Goal: Transaction & Acquisition: Purchase product/service

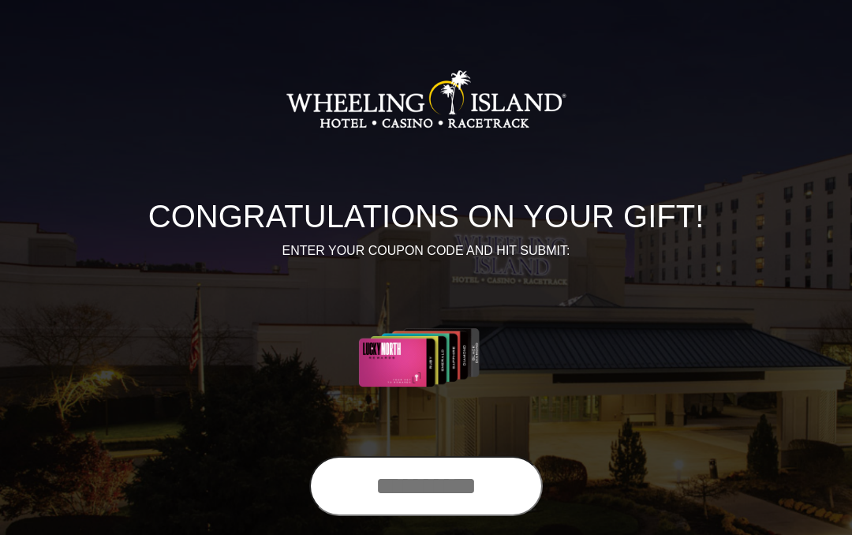
click at [430, 483] on input "text" at bounding box center [426, 486] width 234 height 60
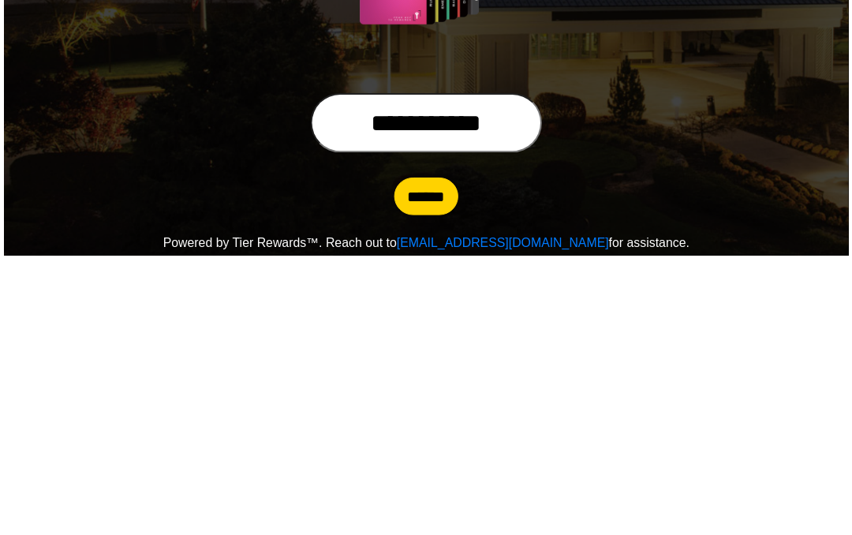
scroll to position [163, 0]
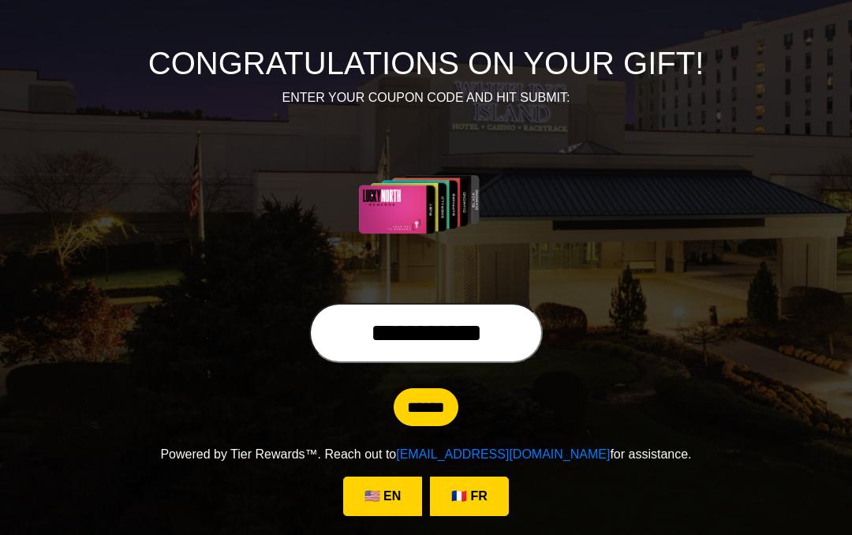
type input "**********"
click at [438, 403] on input "******" at bounding box center [426, 407] width 65 height 38
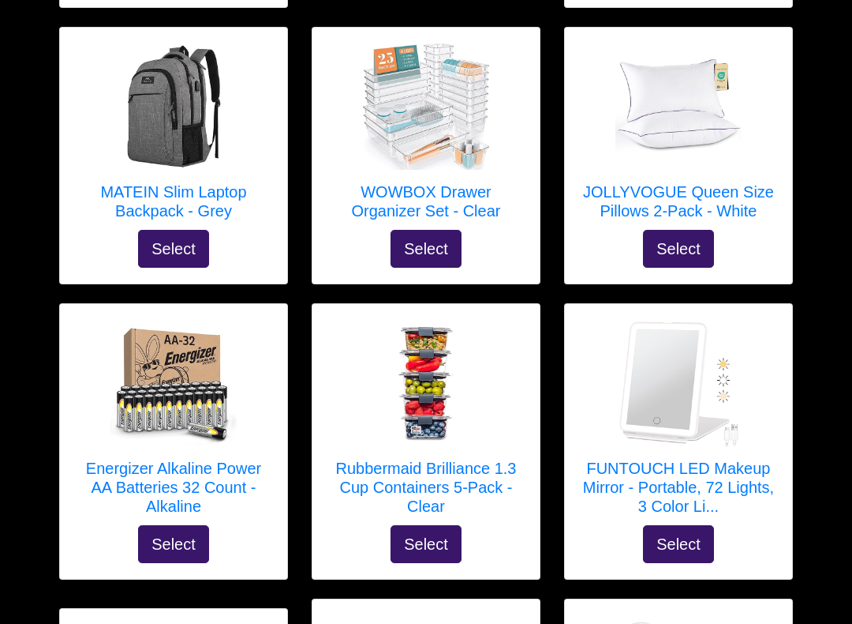
scroll to position [827, 0]
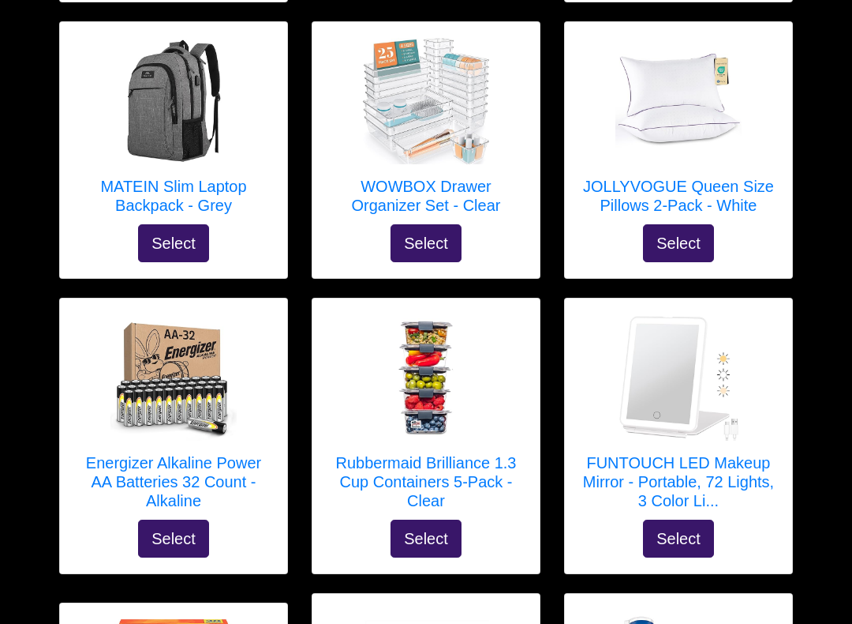
click at [696, 187] on h5 "JOLLYVOGUE Queen Size Pillows 2-Pack - White" at bounding box center [679, 197] width 196 height 38
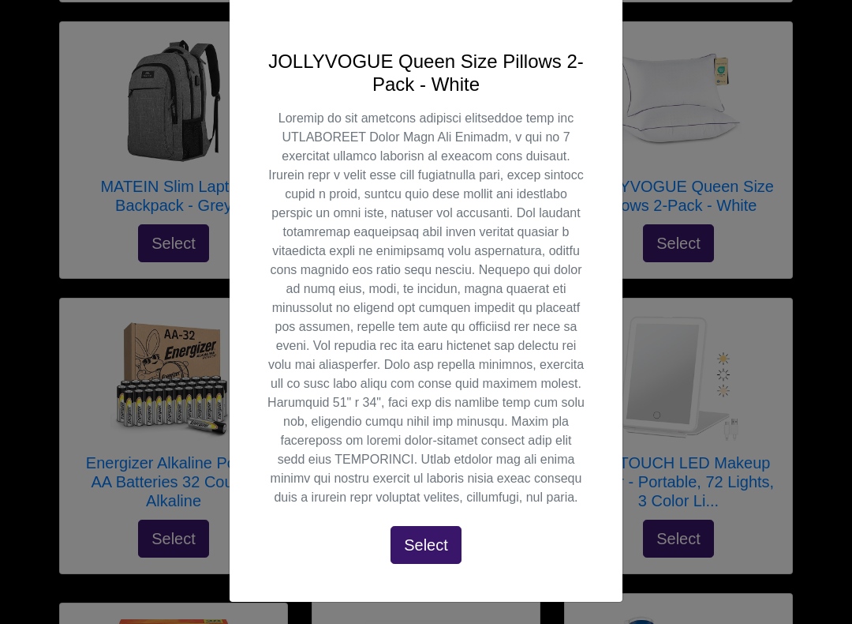
scroll to position [400, 0]
click at [65, 395] on div "X JOLLYVOGUE Queen Size Pillows 2-Pack - White Select" at bounding box center [426, 312] width 852 height 624
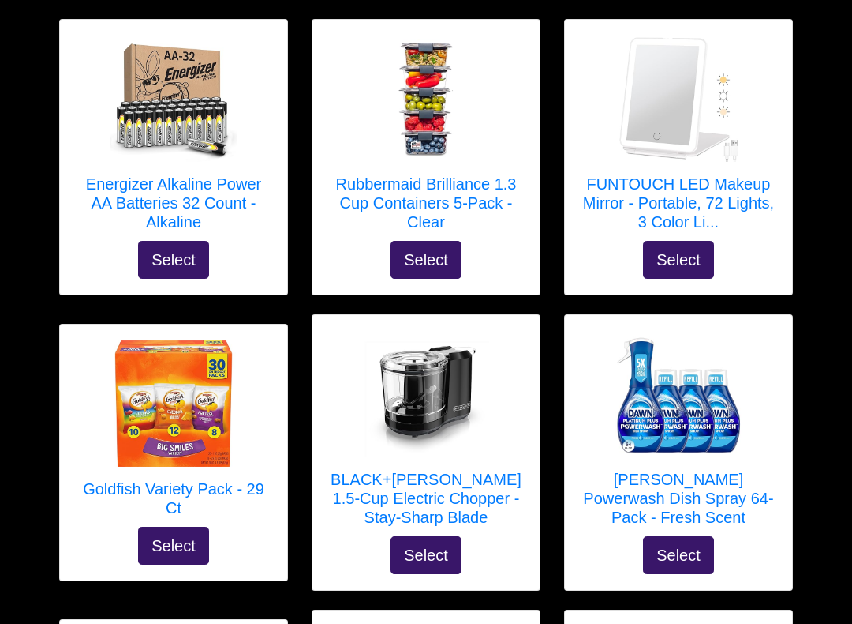
scroll to position [1107, 0]
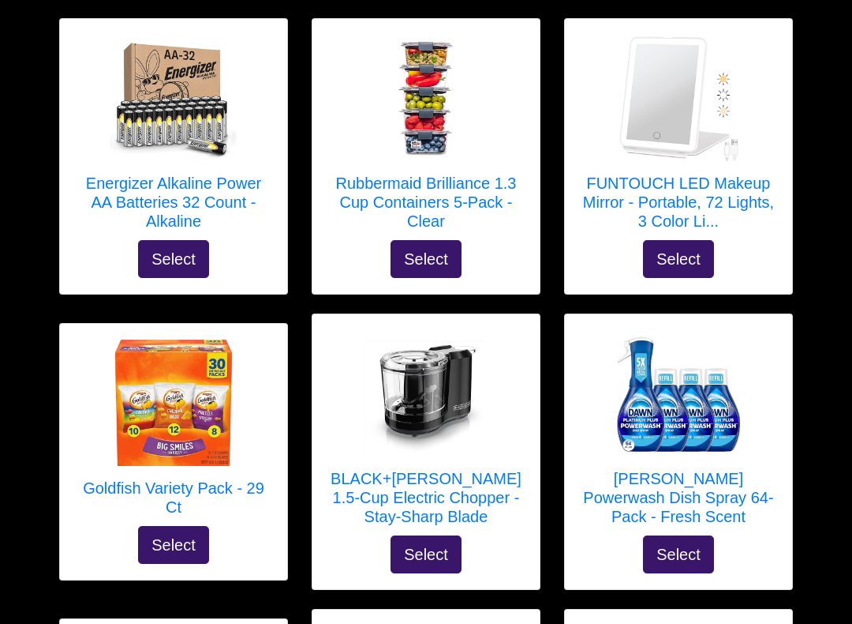
click at [421, 178] on h5 "Rubbermaid Brilliance 1.3 Cup Containers 5-Pack - Clear" at bounding box center [426, 202] width 196 height 57
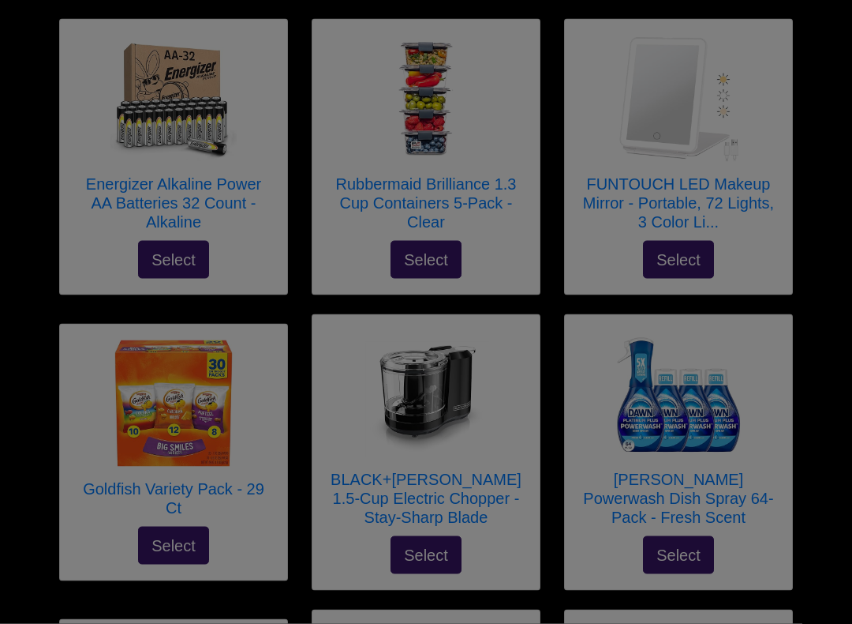
scroll to position [1107, 0]
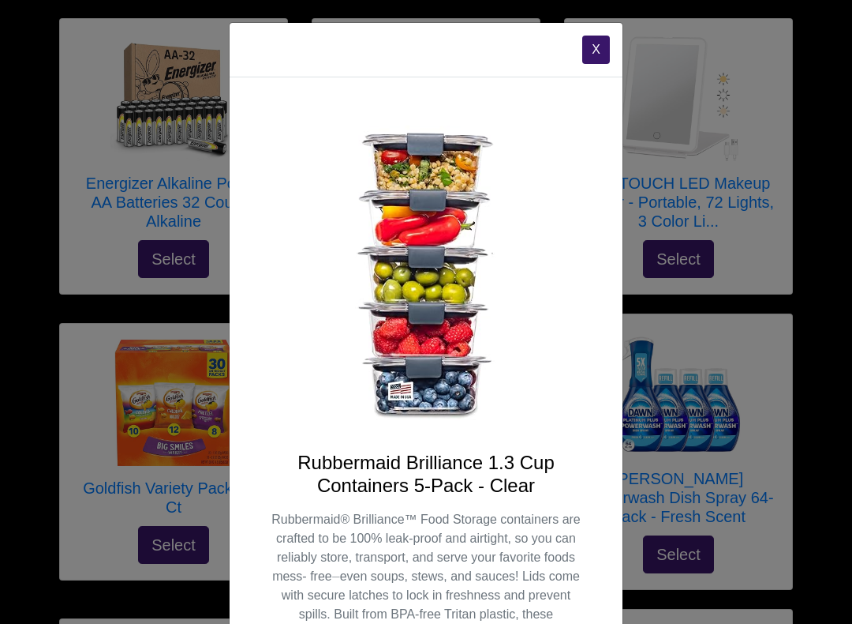
click at [27, 388] on div "X Rubbermaid Brilliance 1.3 Cup Containers 5-Pack - Clear Rubbermaid® Brillianc…" at bounding box center [426, 312] width 852 height 624
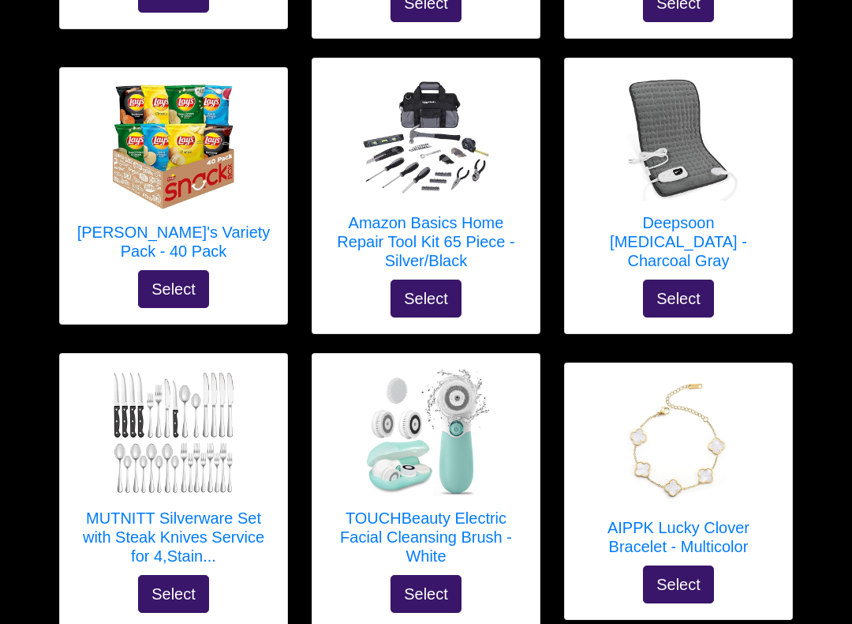
scroll to position [1658, 0]
click at [433, 225] on h5 "Amazon Basics Home Repair Tool Kit 65 Piece - Silver/Black" at bounding box center [426, 241] width 196 height 57
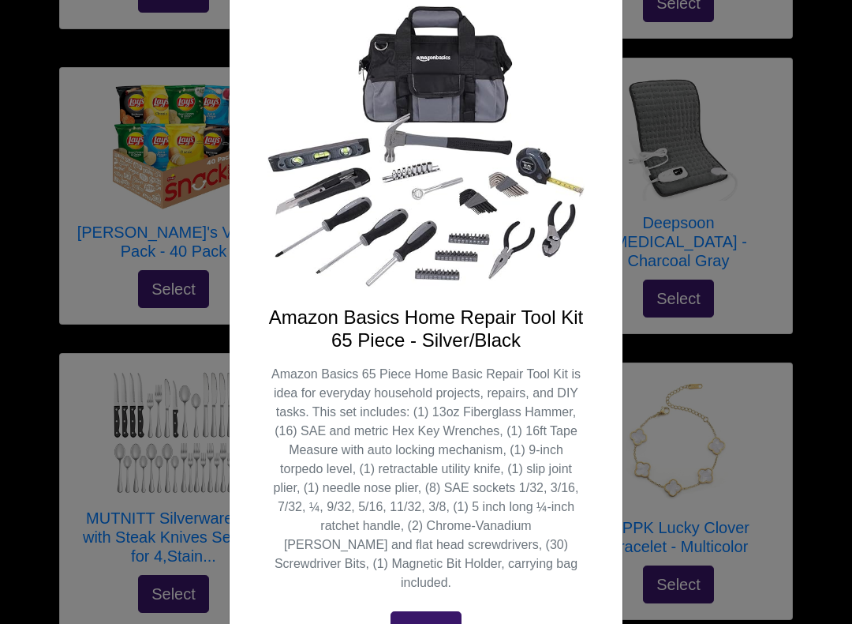
scroll to position [111, 0]
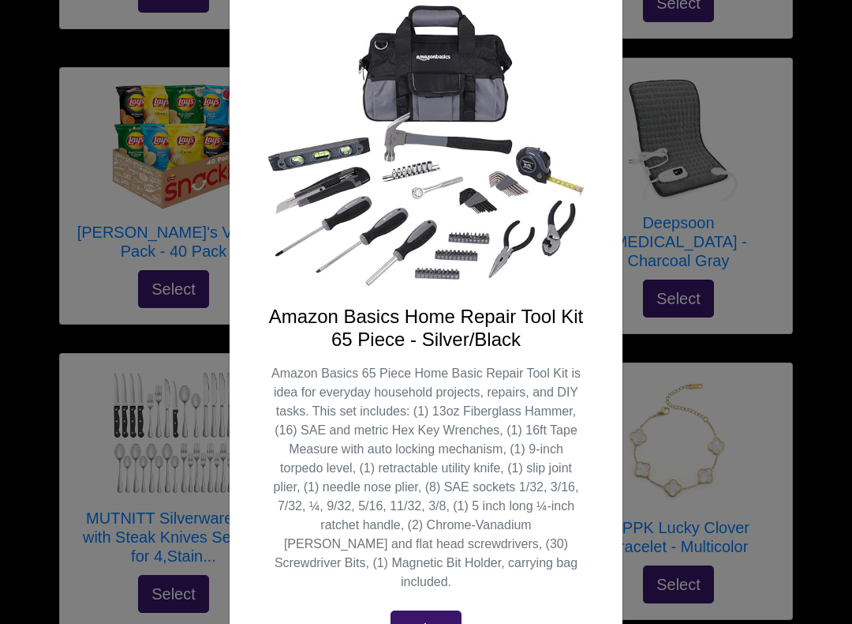
click at [30, 384] on div "X Amazon Basics Home Repair Tool Kit 65 Piece - Silver/Black Amazon Basics 65 P…" at bounding box center [426, 312] width 852 height 624
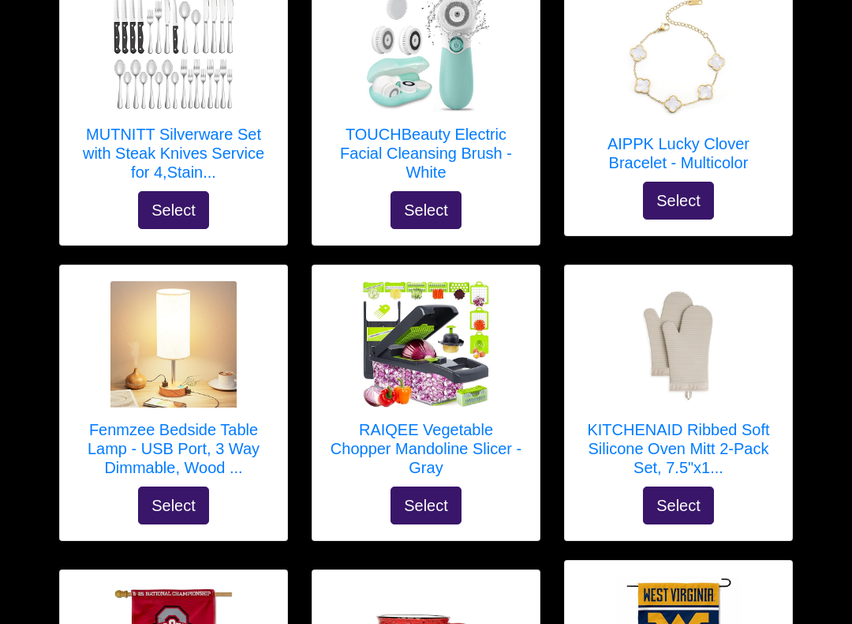
scroll to position [2042, 0]
click at [675, 139] on h5 "AIPPK Lucky Clover Bracelet - Multicolor" at bounding box center [679, 153] width 196 height 38
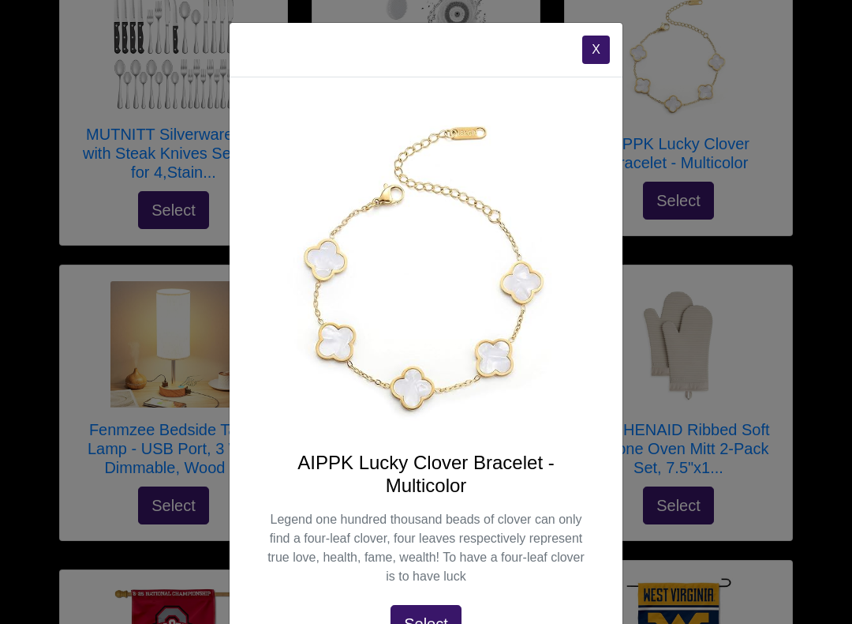
click at [36, 367] on div "X AIPPK Lucky Clover Bracelet - Multicolor Legend one hundred thousand beads of…" at bounding box center [426, 312] width 852 height 624
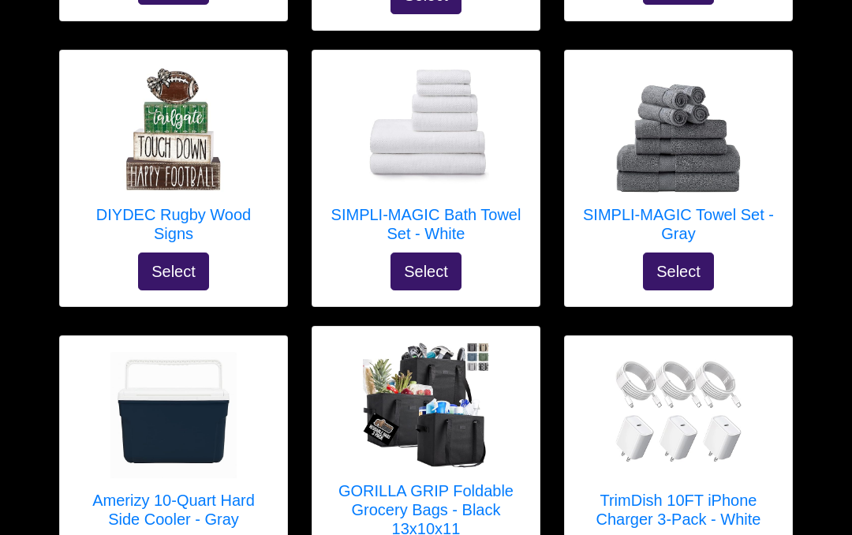
scroll to position [6075, 0]
click at [671, 492] on h5 "TrimDish 10FT iPhone Charger 3-Pack - White" at bounding box center [679, 511] width 196 height 38
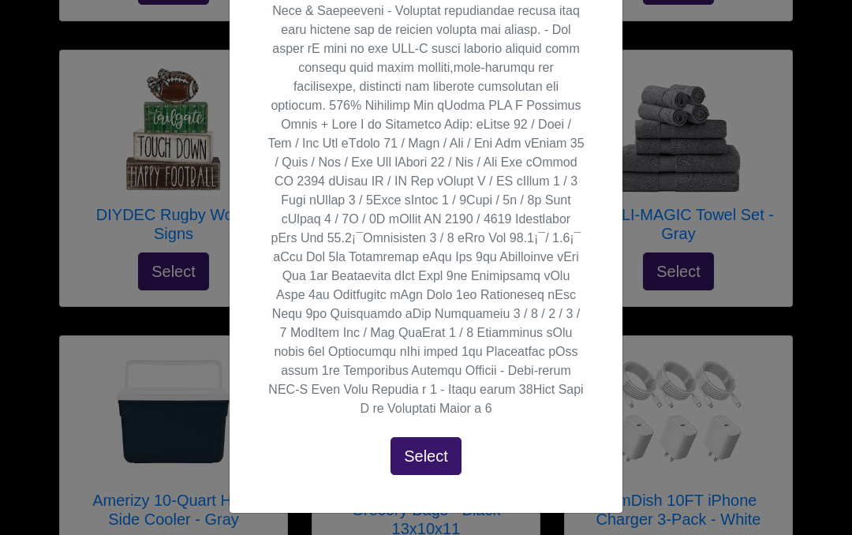
scroll to position [754, 0]
click at [27, 297] on div "X TrimDish 10FT iPhone Charger 3-Pack - White Select" at bounding box center [426, 267] width 852 height 535
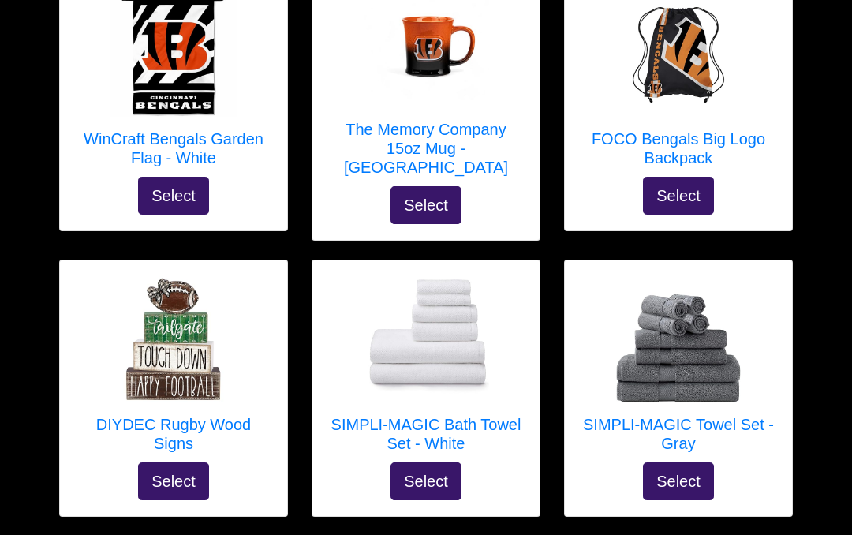
click at [466, 416] on h5 "SIMPLI-MAGIC Bath Towel Set - White" at bounding box center [426, 435] width 196 height 38
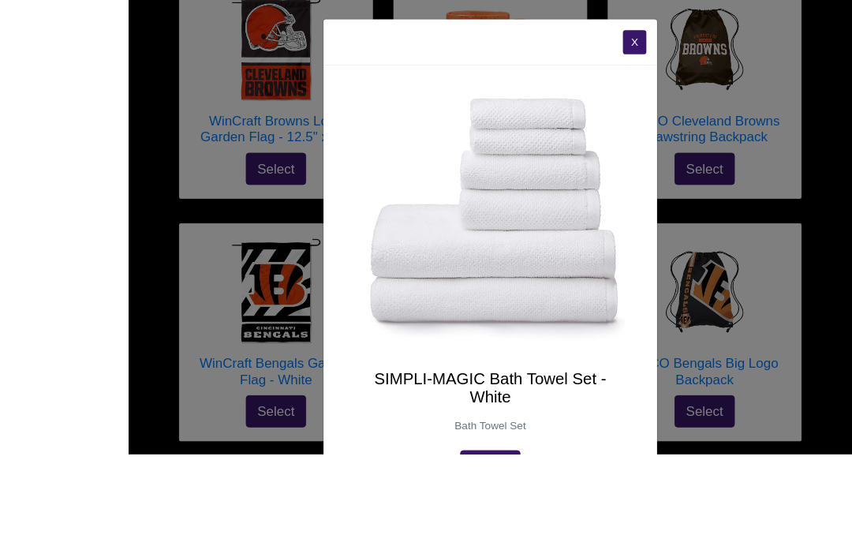
scroll to position [5779, 0]
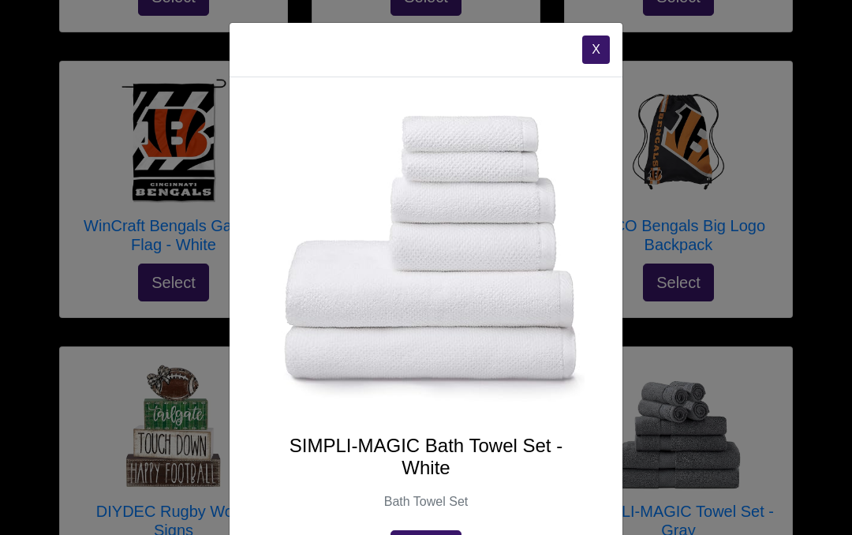
click at [36, 308] on div "X SIMPLI-MAGIC Bath Towel Set - White Bath Towel Set Select" at bounding box center [426, 267] width 852 height 535
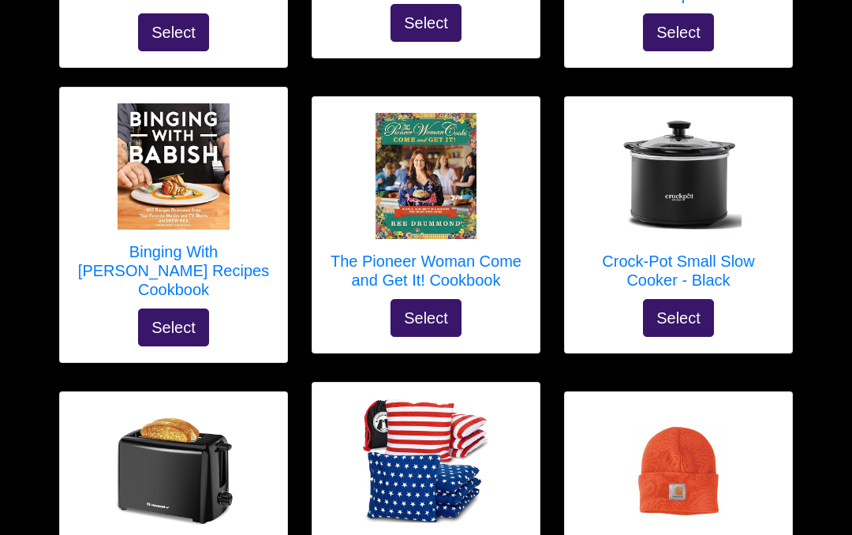
scroll to position [4559, 0]
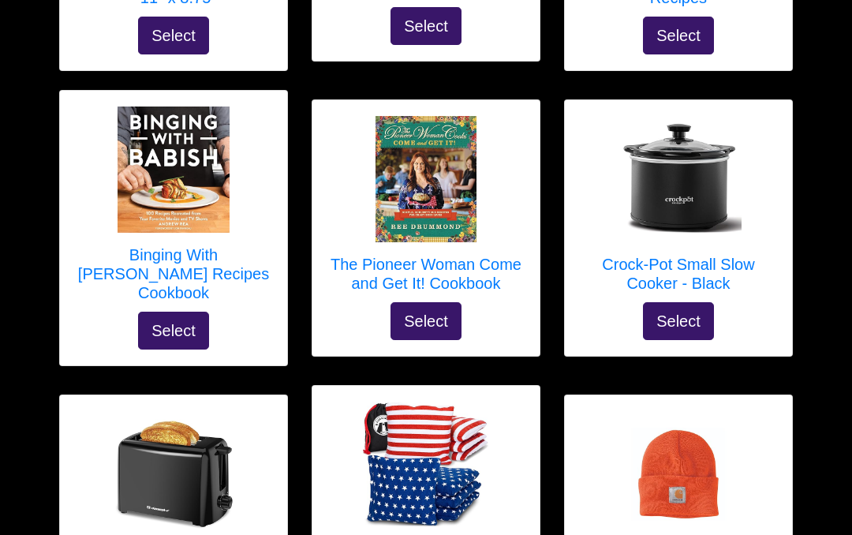
click at [451, 255] on h5 "The Pioneer Woman Come and Get It! Cookbook" at bounding box center [426, 274] width 196 height 38
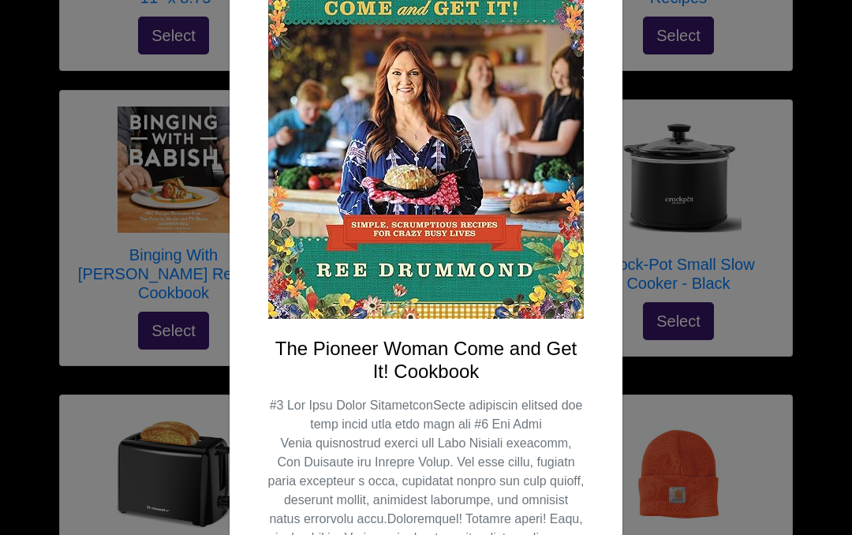
scroll to position [148, 0]
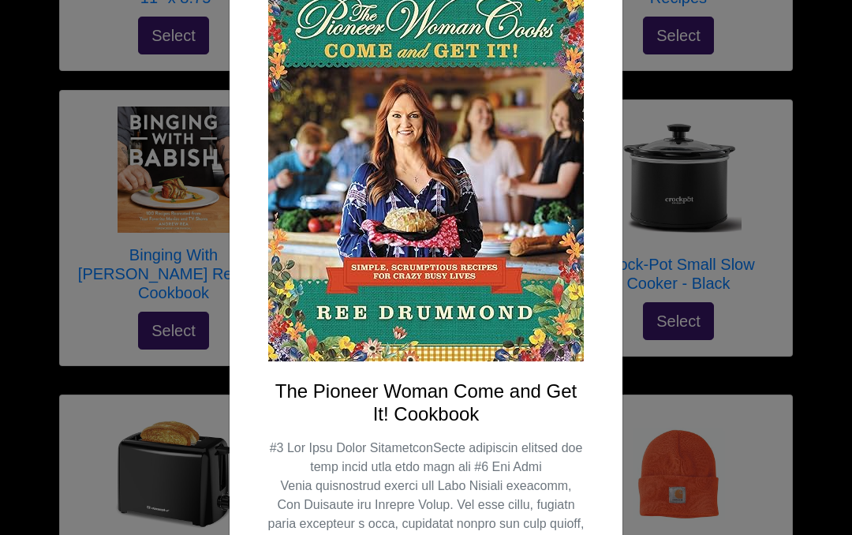
click at [22, 259] on div "X The Pioneer Woman Come and Get It! Cookbook Select" at bounding box center [426, 267] width 852 height 535
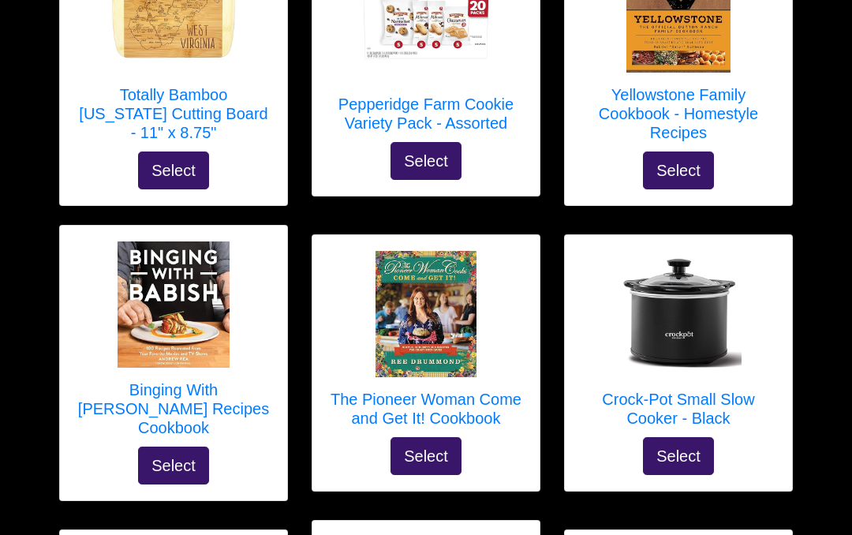
scroll to position [4423, 0]
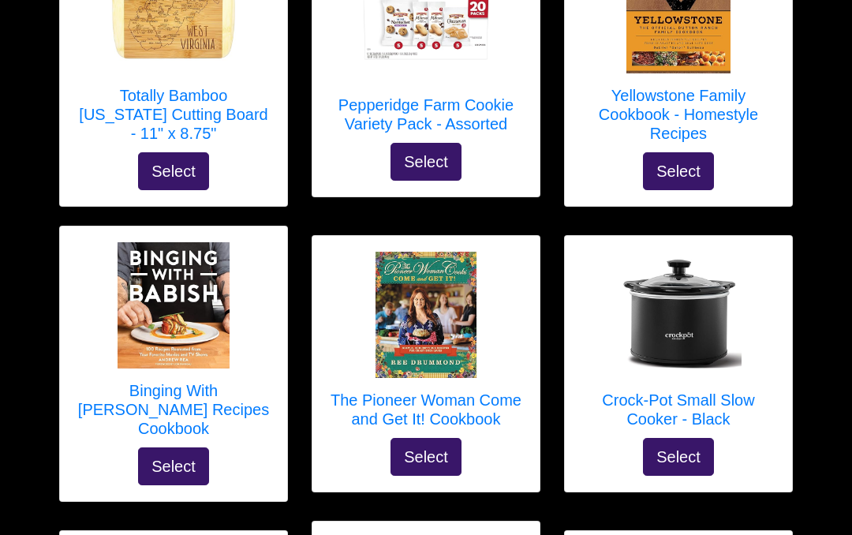
click at [136, 381] on h5 "Binging With Babish Recipes Cookbook" at bounding box center [174, 409] width 196 height 57
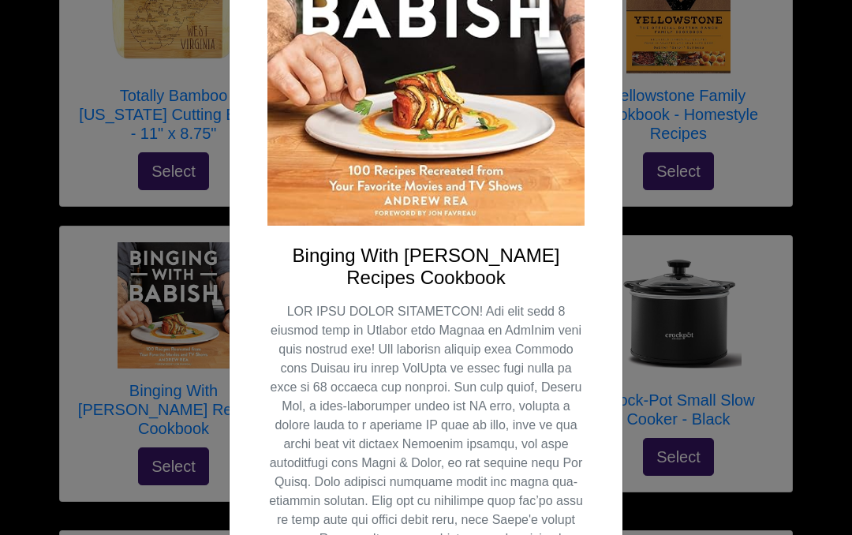
scroll to position [248, 0]
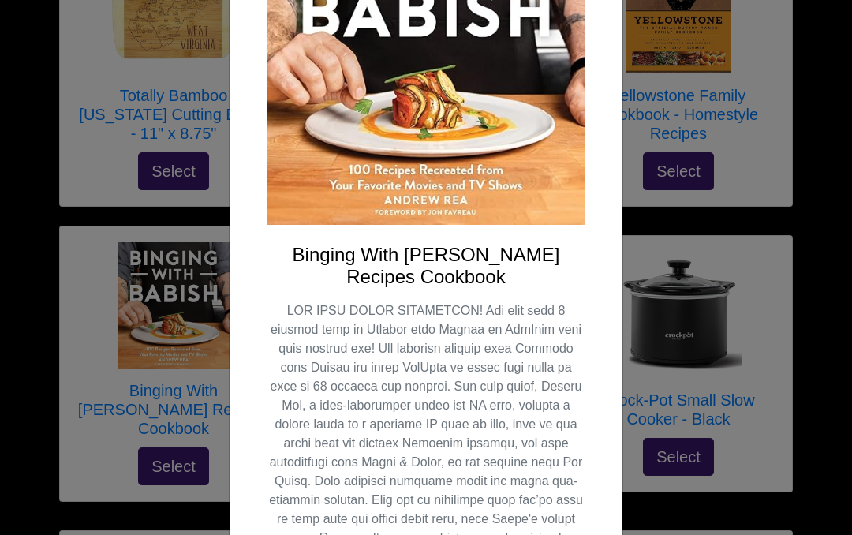
click at [11, 178] on div "X Binging With Babish Recipes Cookbook Select" at bounding box center [426, 267] width 852 height 535
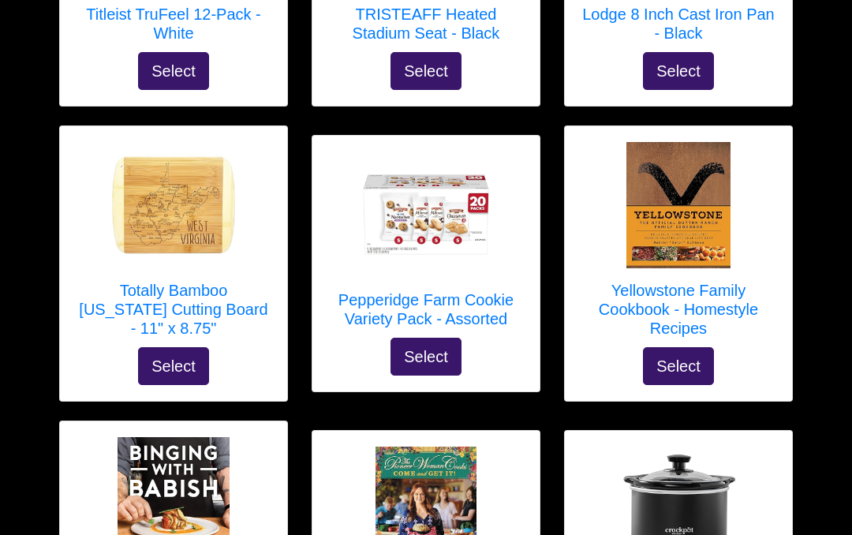
scroll to position [4228, 0]
click at [92, 282] on h5 "Totally Bamboo [US_STATE] Cutting Board - 11" x 8.75"" at bounding box center [174, 310] width 196 height 57
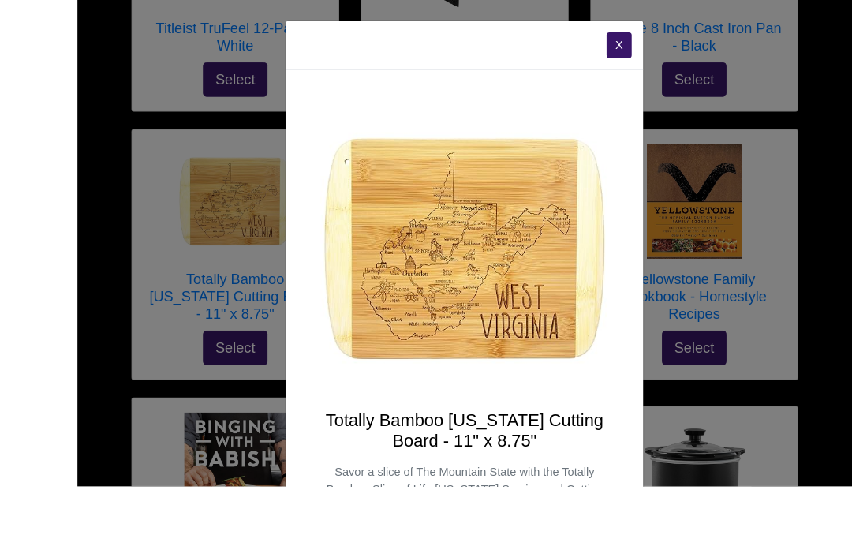
scroll to position [4247, 0]
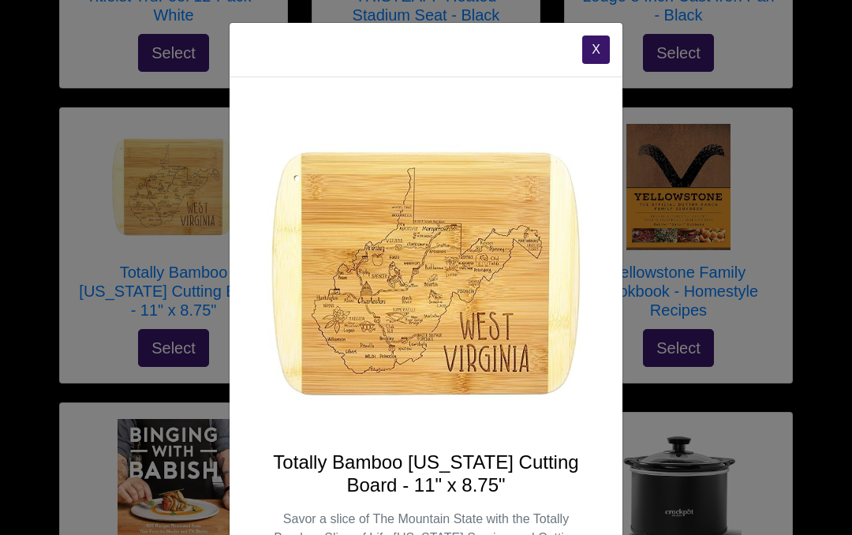
click at [599, 43] on button "X" at bounding box center [597, 50] width 28 height 28
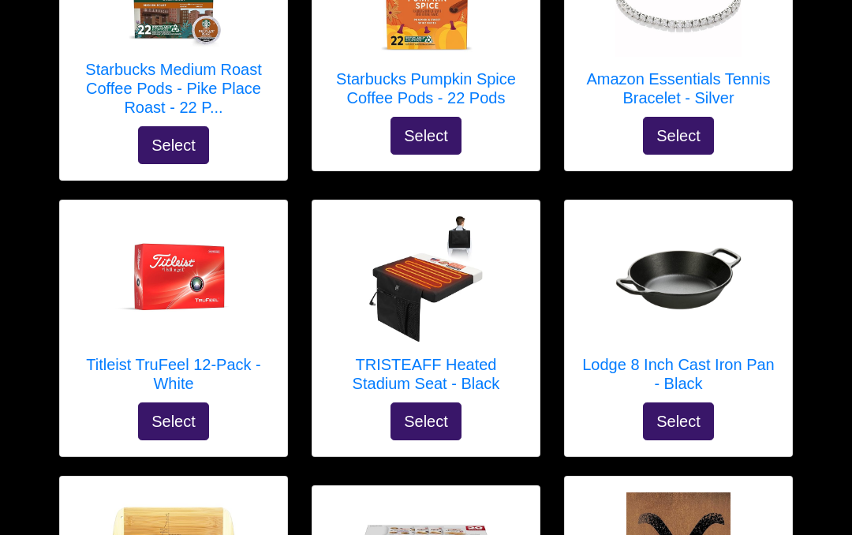
scroll to position [3877, 0]
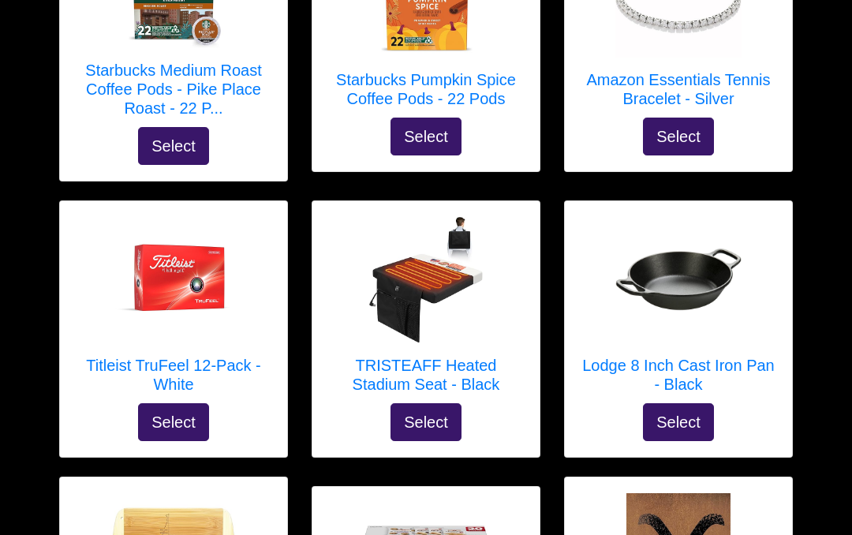
click at [698, 356] on h5 "Lodge 8 Inch Cast Iron Pan - Black" at bounding box center [679, 375] width 196 height 38
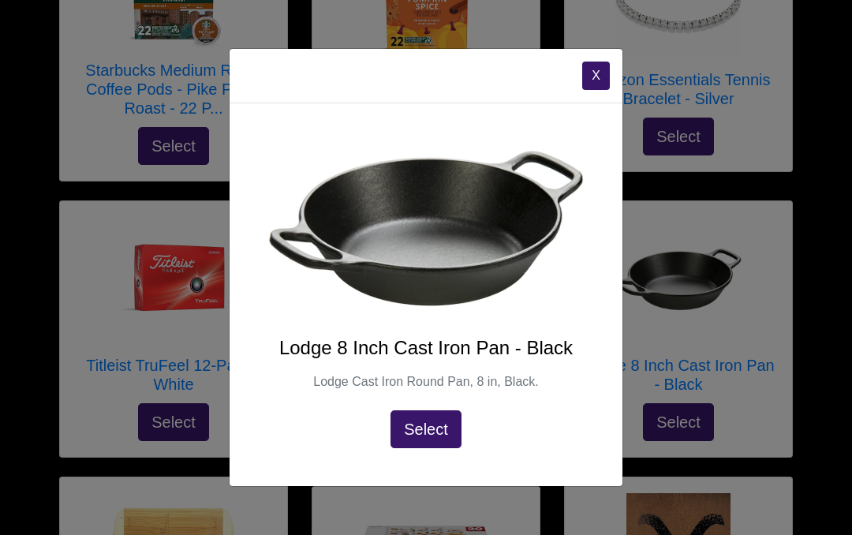
click at [29, 84] on div "X Lodge 8 Inch Cast Iron Pan - Black Lodge Cast Iron Round Pan, 8 in, Black. Se…" at bounding box center [426, 267] width 852 height 535
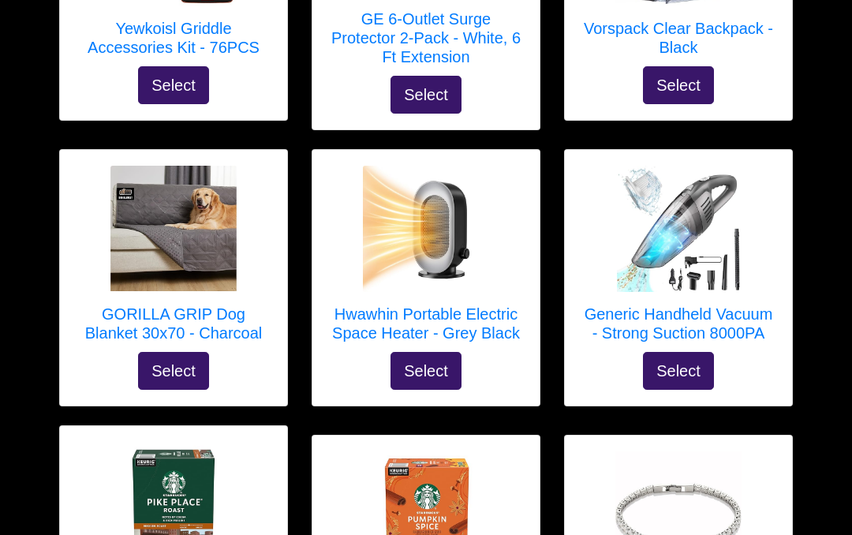
scroll to position [3356, 0]
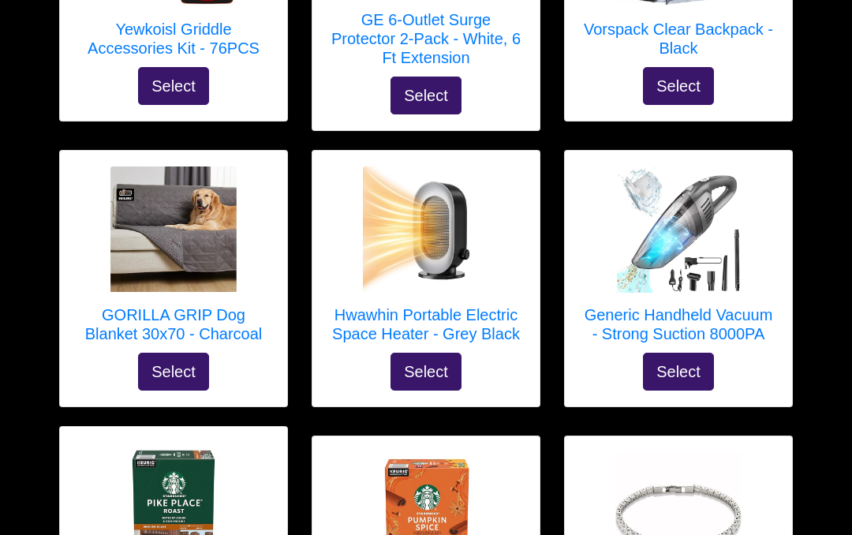
click at [474, 305] on h5 "Hwawhin Portable Electric Space Heater - Grey Black" at bounding box center [426, 324] width 196 height 38
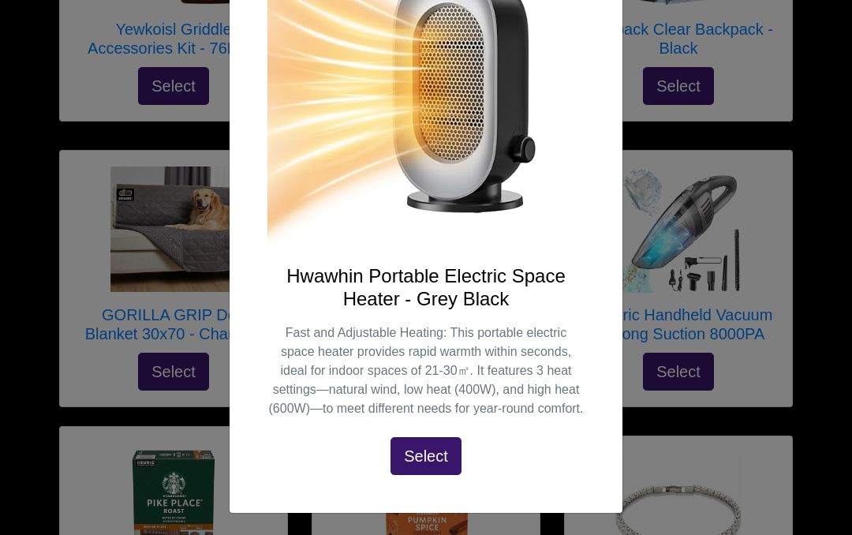
scroll to position [185, 0]
click at [13, 343] on div "X Hwawhin Portable Electric Space Heater - Grey Black Fast and Adjustable Heati…" at bounding box center [426, 267] width 852 height 535
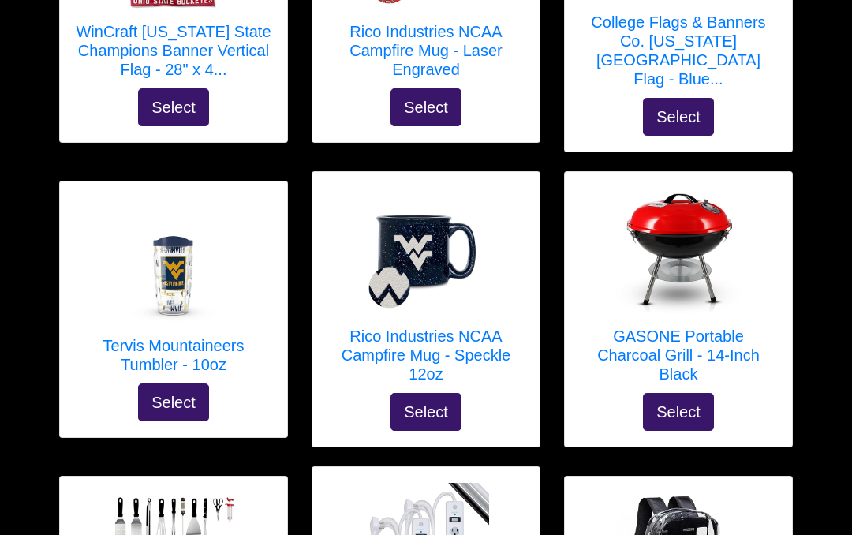
click at [450, 328] on h5 "Rico Industries NCAA Campfire Mug - Speckle 12oz" at bounding box center [426, 356] width 196 height 57
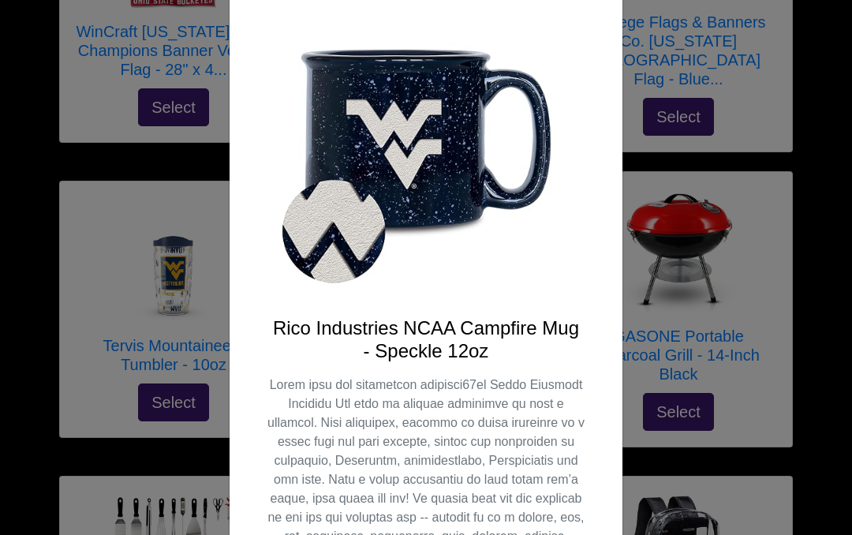
scroll to position [133, 0]
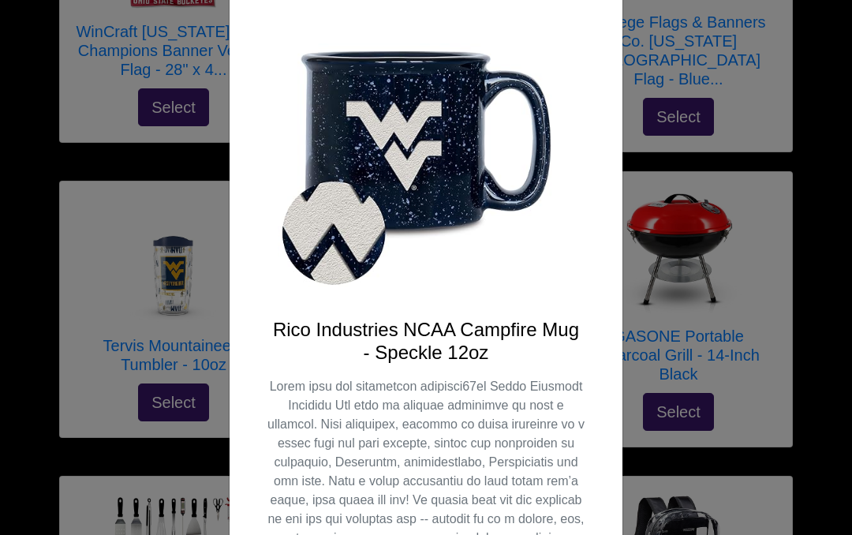
click at [577, 217] on img at bounding box center [426, 141] width 317 height 317
click at [121, 333] on div "X Rico Industries NCAA Campfire Mug - Speckle 12oz Select" at bounding box center [426, 267] width 852 height 535
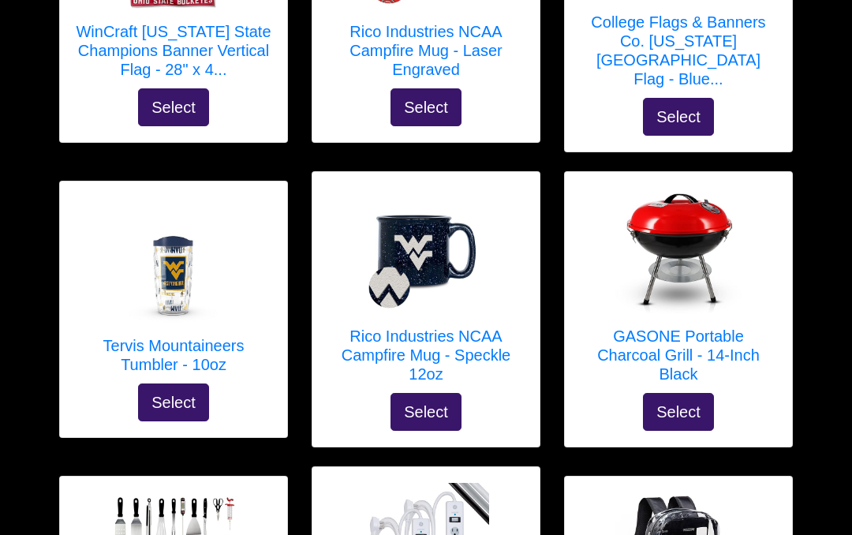
click at [180, 384] on button "Select" at bounding box center [173, 403] width 71 height 38
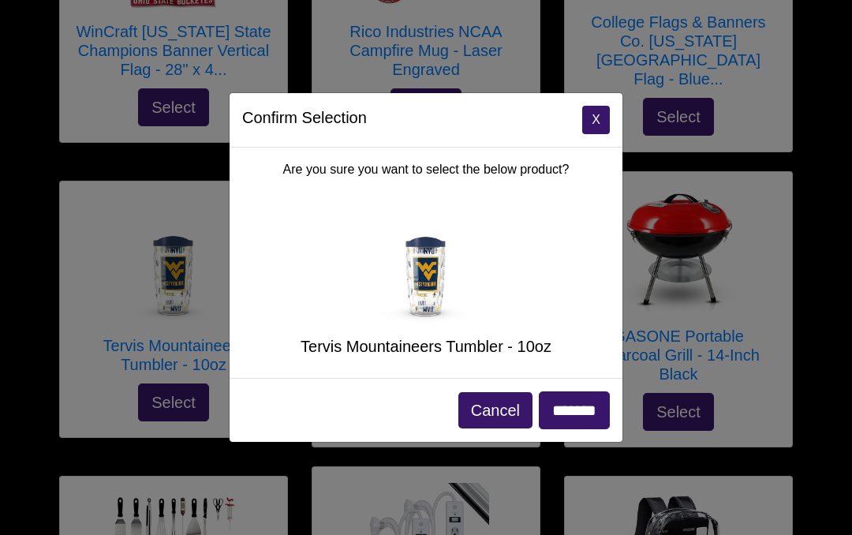
click at [111, 399] on div "Confirm Selection X Are you sure you want to select the below product? Tervis M…" at bounding box center [426, 267] width 852 height 535
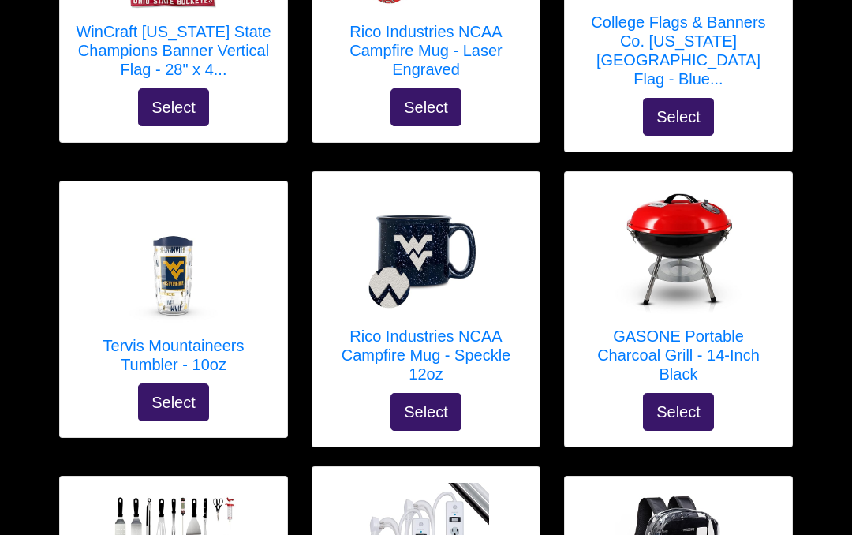
click at [189, 336] on h5 "Tervis Mountaineers Tumbler - 10oz" at bounding box center [174, 355] width 196 height 38
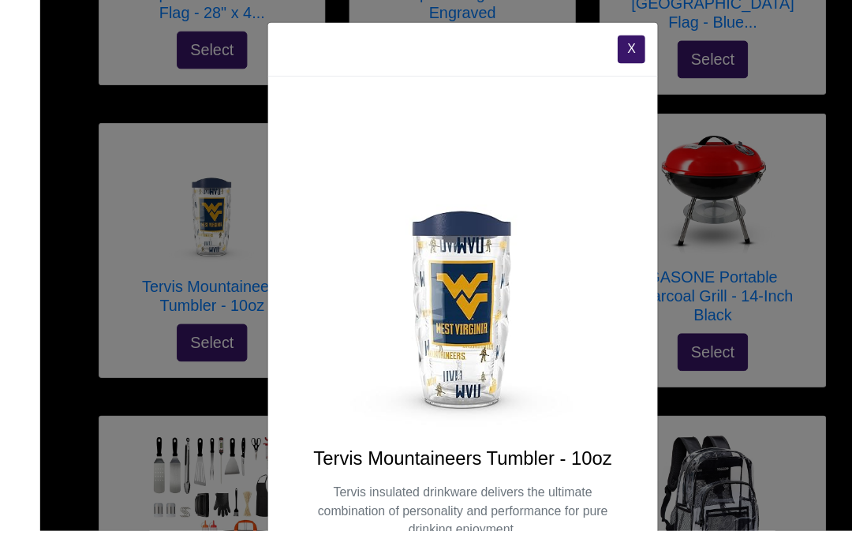
scroll to position [2805, 0]
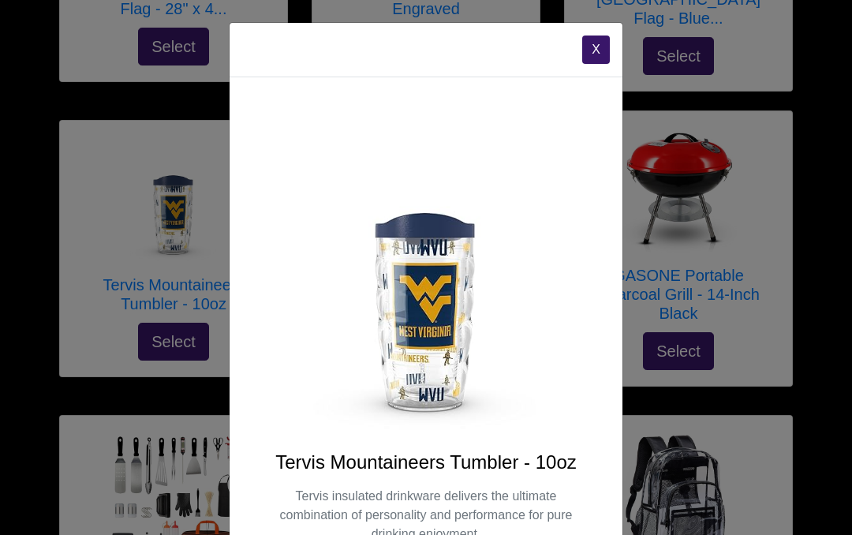
click at [594, 47] on button "X" at bounding box center [597, 50] width 28 height 28
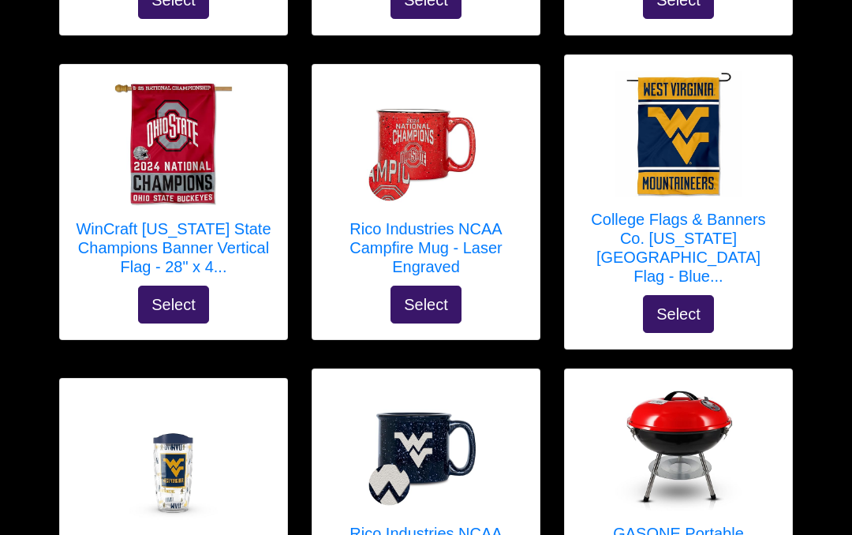
scroll to position [2546, 0]
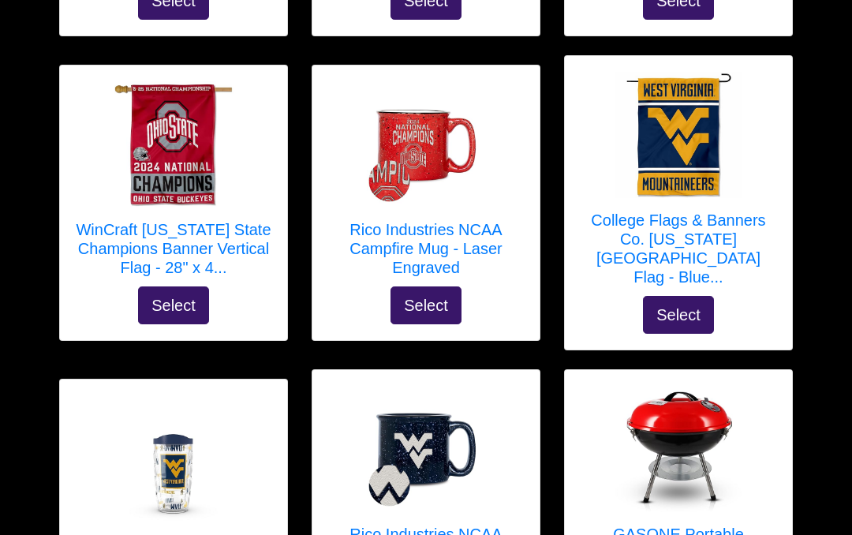
click at [713, 224] on h5 "College Flags & Banners Co. West Virginia Garden Flag - Blue..." at bounding box center [679, 250] width 196 height 76
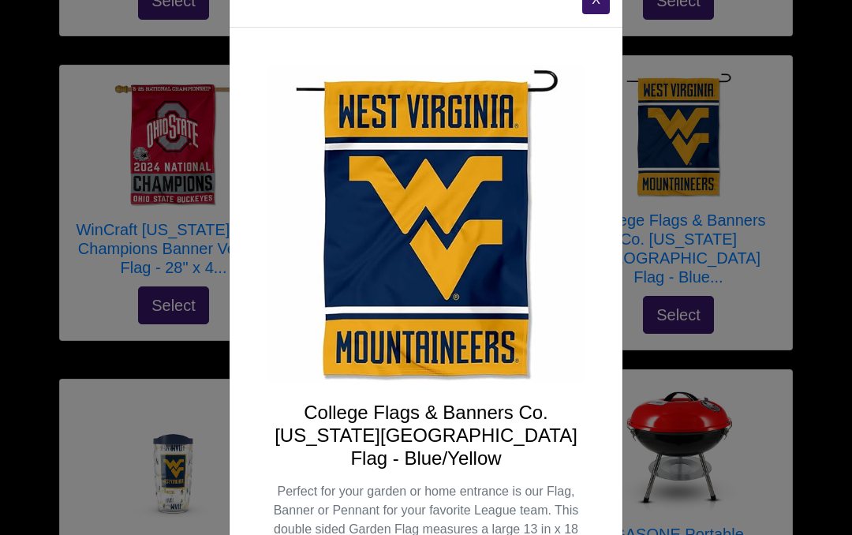
scroll to position [2, 0]
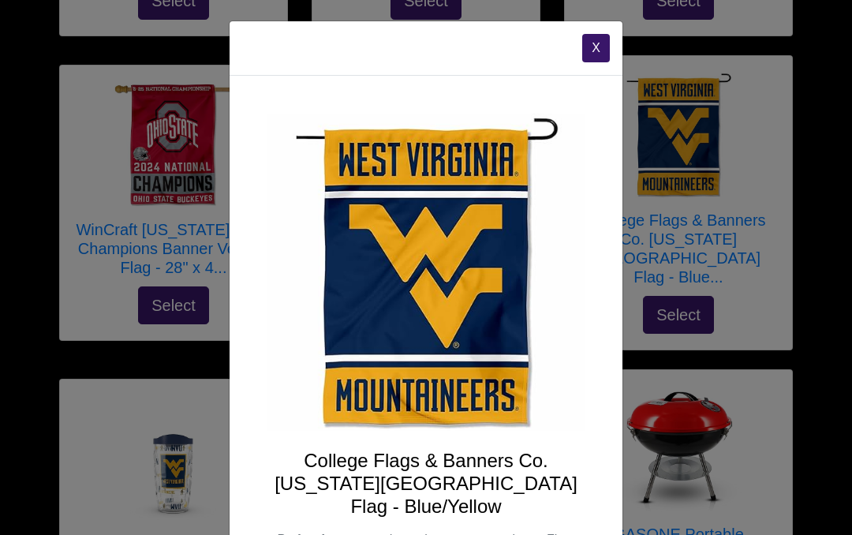
click at [601, 45] on button "X" at bounding box center [597, 48] width 28 height 28
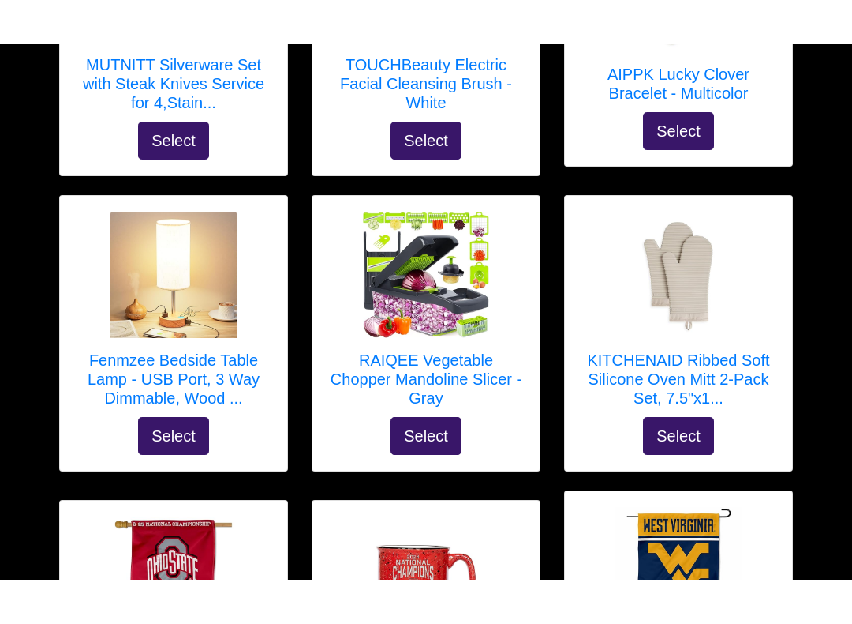
scroll to position [2137, 0]
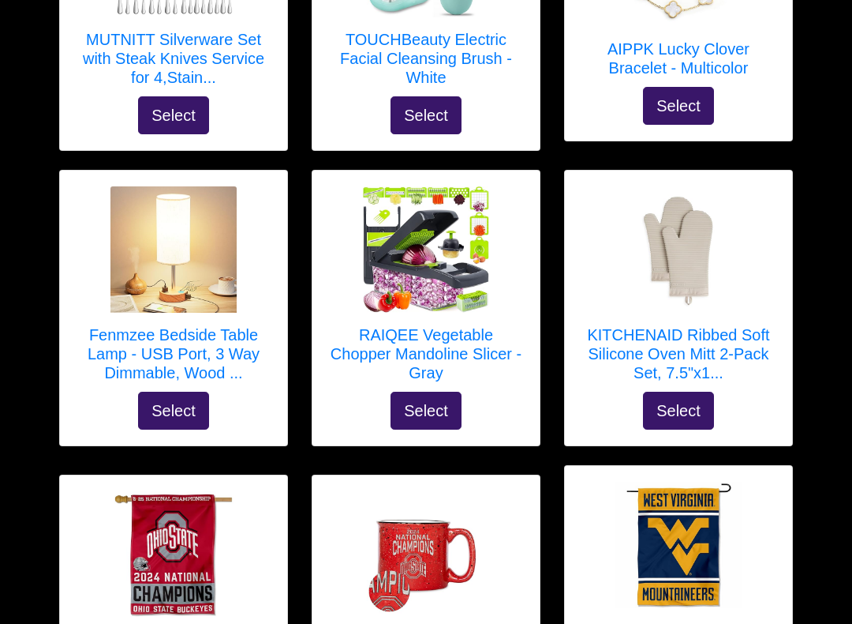
click at [457, 330] on h5 "RAIQEE Vegetable Chopper Mandoline Slicer - Gray" at bounding box center [426, 353] width 196 height 57
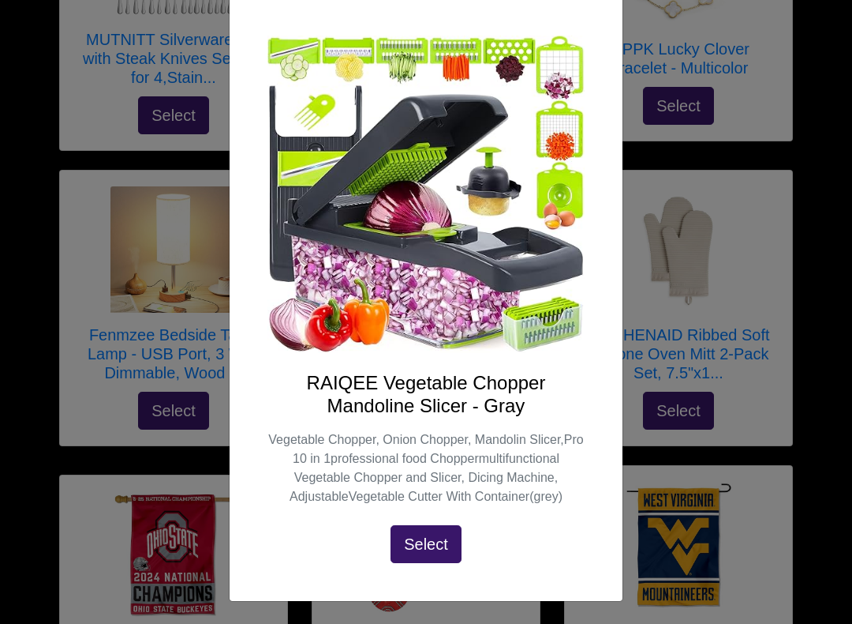
scroll to position [78, 0]
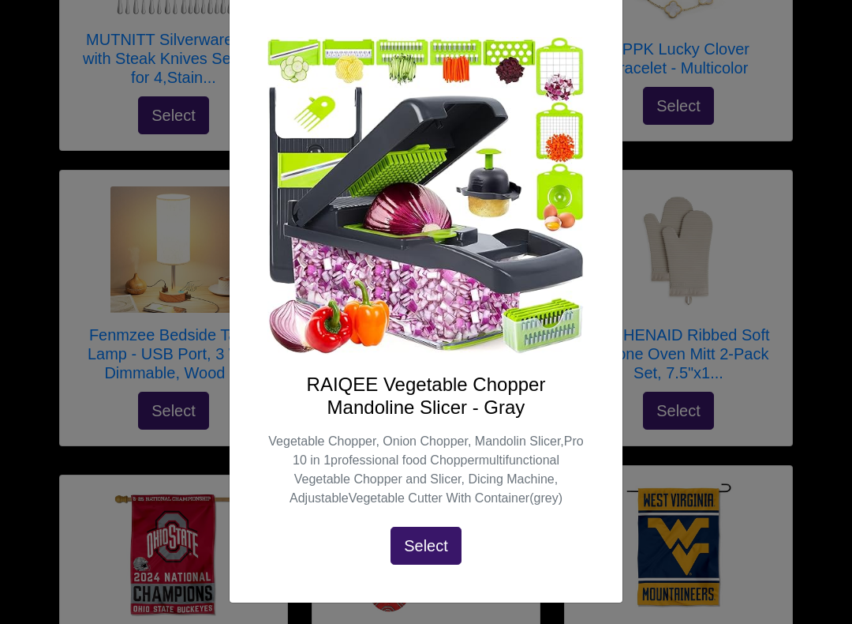
click at [175, 534] on div "X RAIQEE Vegetable Chopper Mandoline Slicer - Gray Vegetable Chopper, Onion Cho…" at bounding box center [426, 312] width 852 height 624
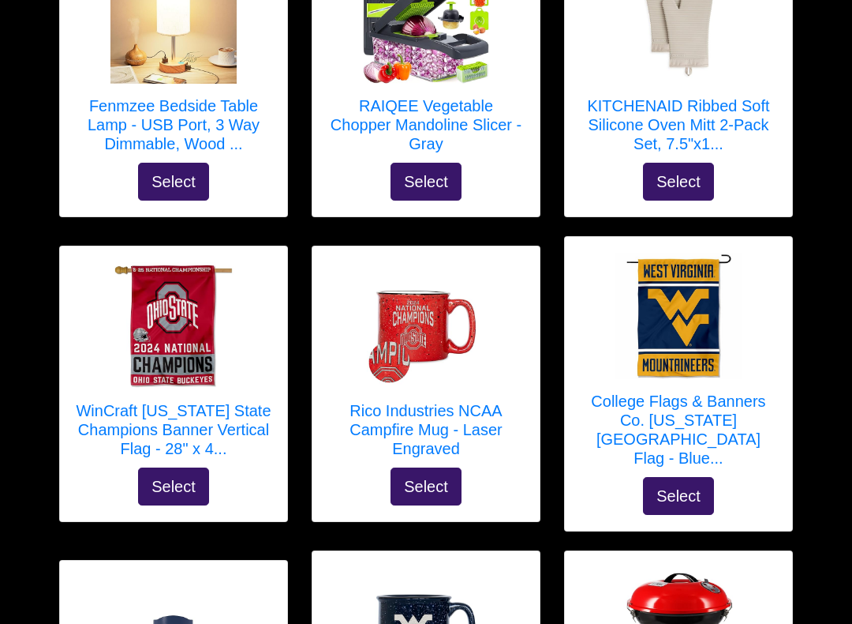
scroll to position [2408, 0]
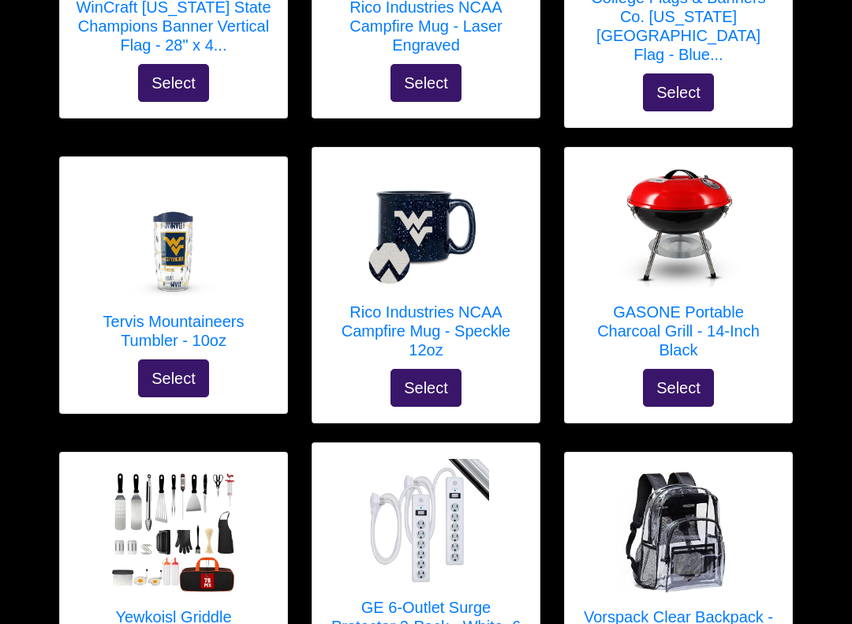
click at [155, 269] on img at bounding box center [174, 237] width 126 height 126
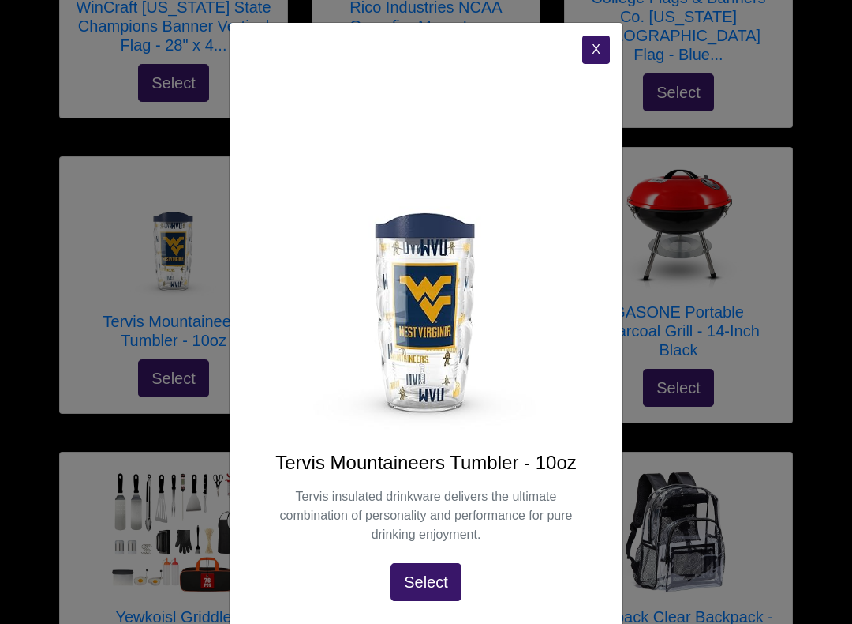
click at [24, 246] on div "X Tervis Mountaineers Tumbler - 10oz Tervis insulated drinkware delivers the ul…" at bounding box center [426, 312] width 852 height 624
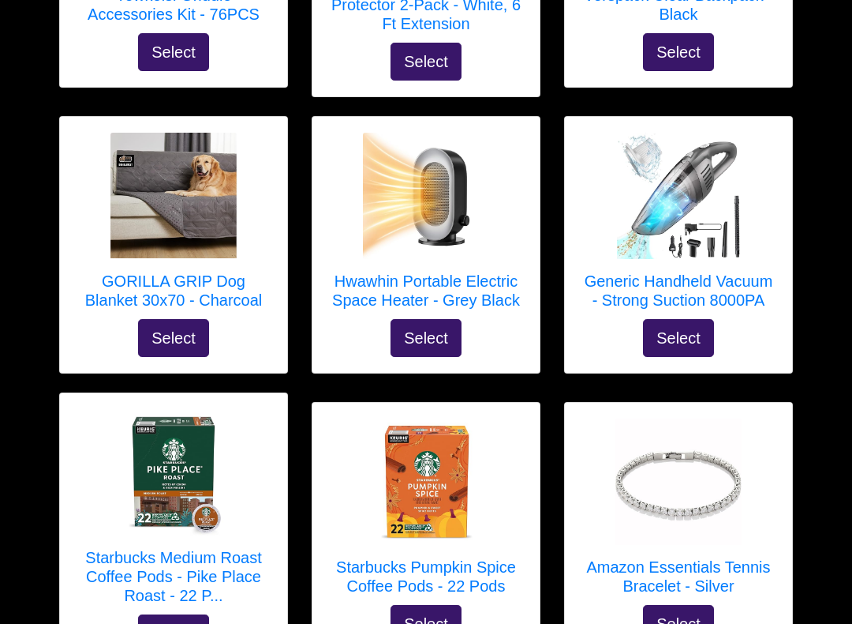
scroll to position [3390, 0]
click at [456, 249] on link "Hwawhin Portable Electric Space Heater - Grey Black" at bounding box center [426, 226] width 196 height 186
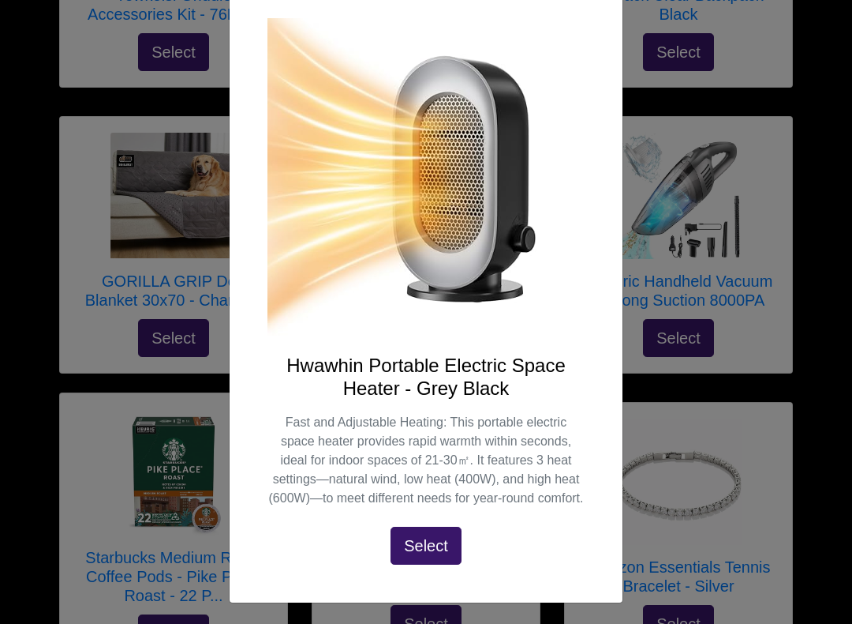
scroll to position [97, 0]
click at [3, 233] on div "X Hwawhin Portable Electric Space Heater - Grey Black Fast and Adjustable Heati…" at bounding box center [426, 312] width 852 height 624
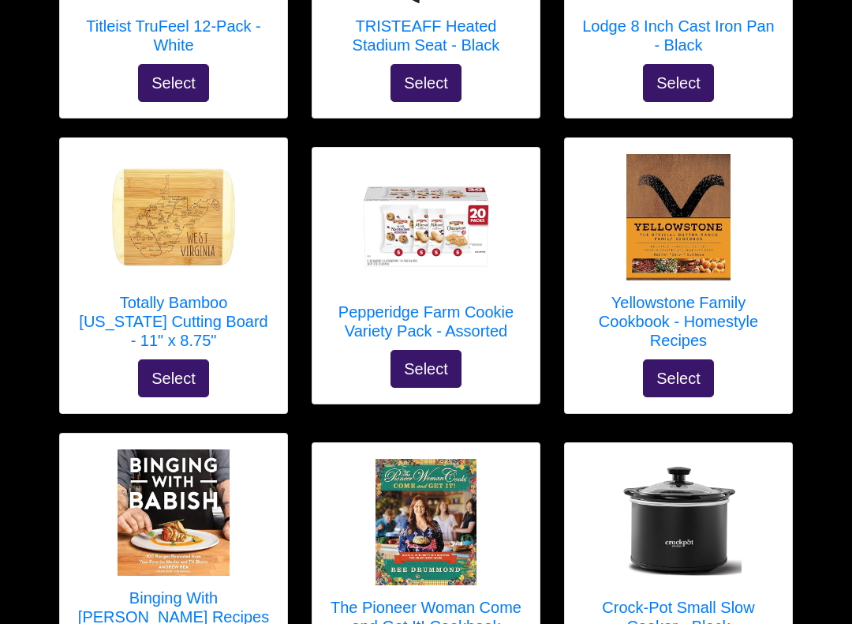
scroll to position [4214, 0]
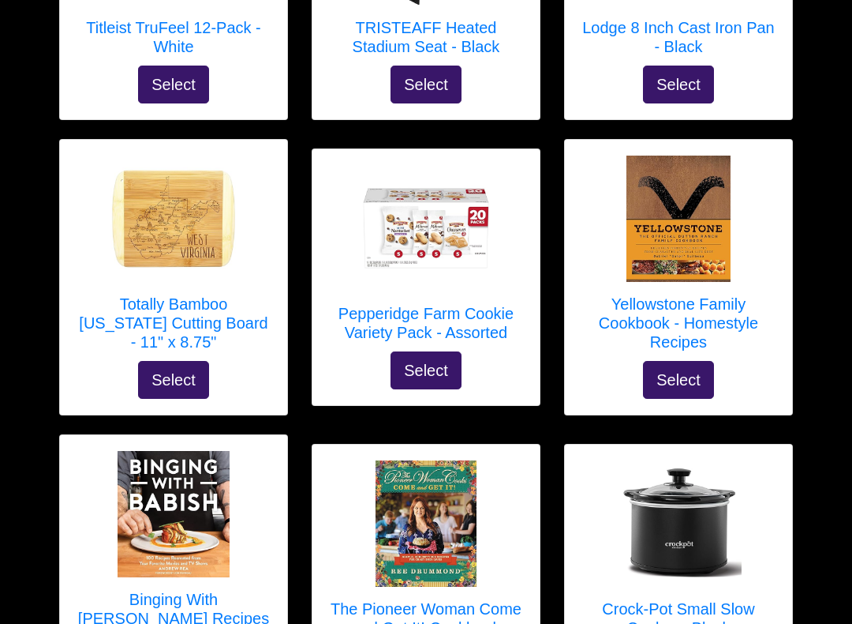
click at [566, 389] on div "Yellowstone Family Cookbook - Homestyle Recipes Select" at bounding box center [678, 277] width 227 height 275
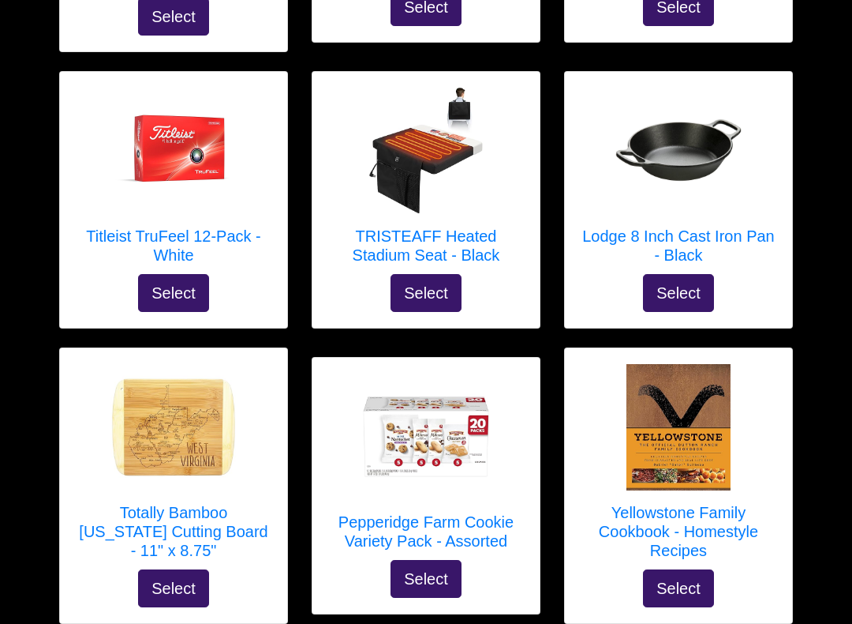
scroll to position [4101, 0]
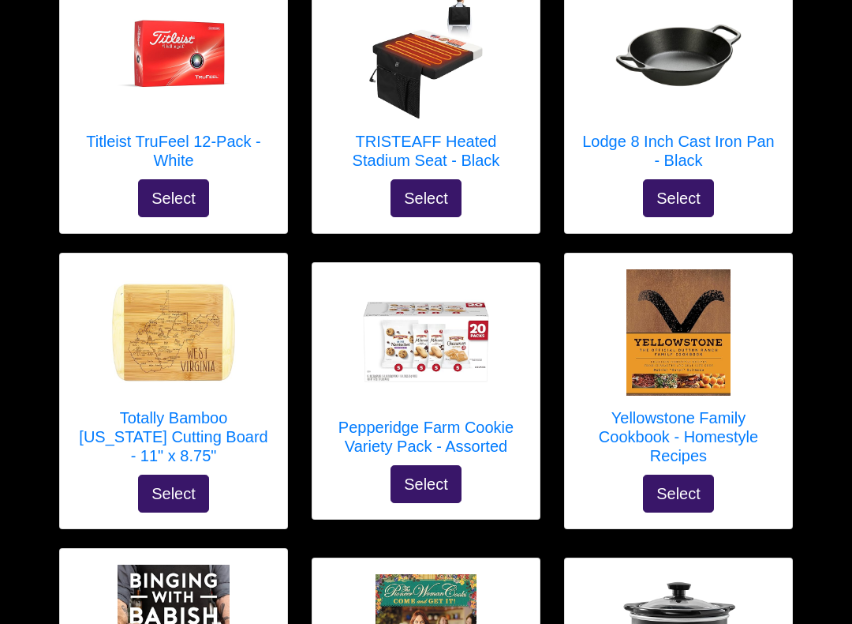
click at [164, 475] on button "Select" at bounding box center [173, 494] width 71 height 38
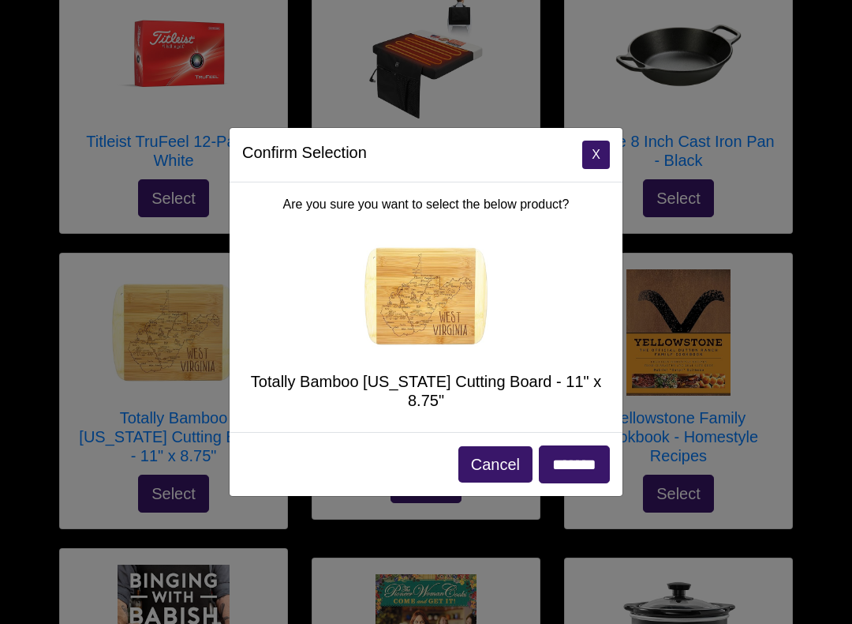
click at [580, 459] on input "*******" at bounding box center [574, 464] width 71 height 38
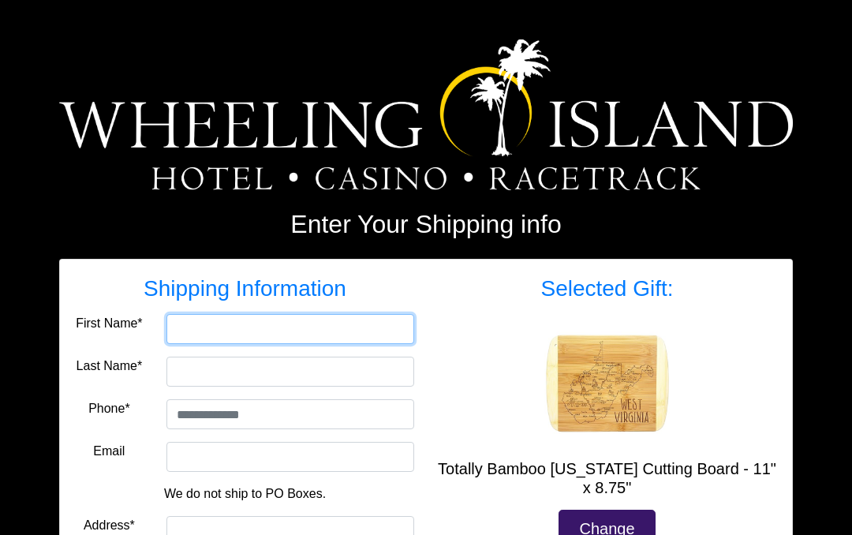
click at [274, 327] on input "First Name*" at bounding box center [291, 329] width 248 height 30
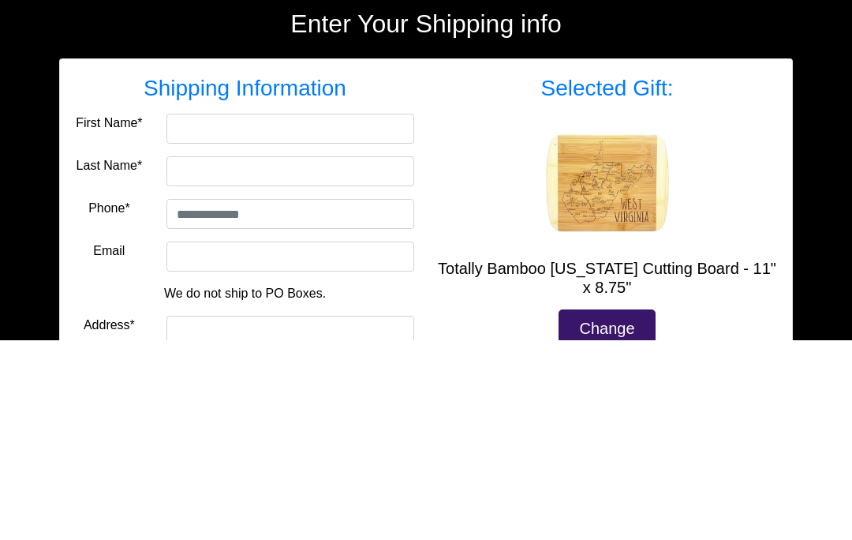
type input "******"
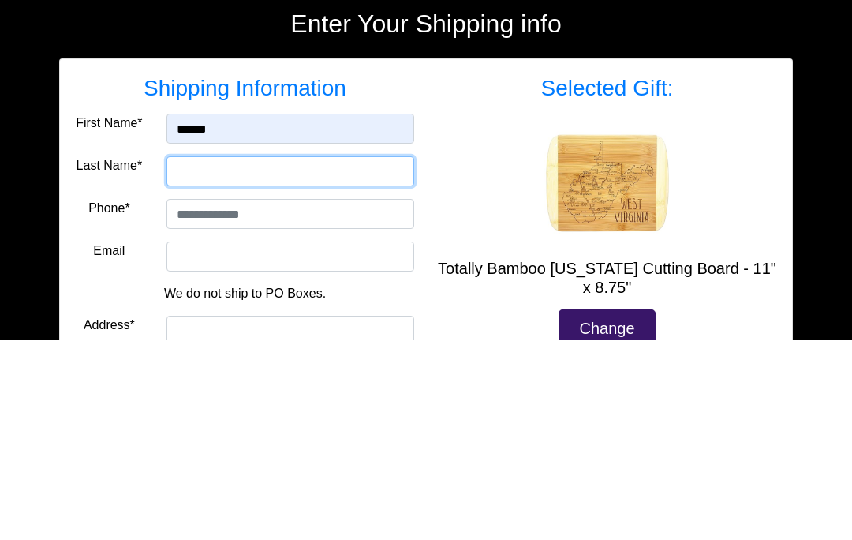
type input "*******"
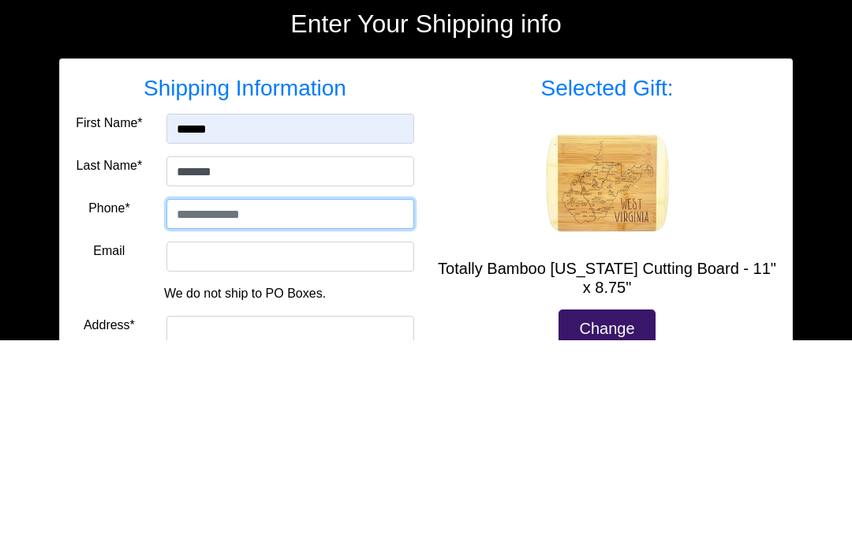
type input "**********"
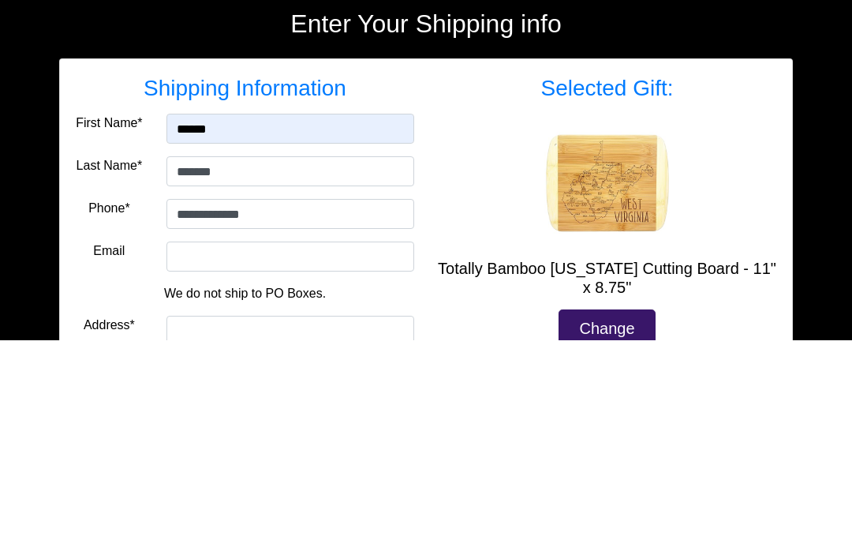
type input "**********"
type input "*******"
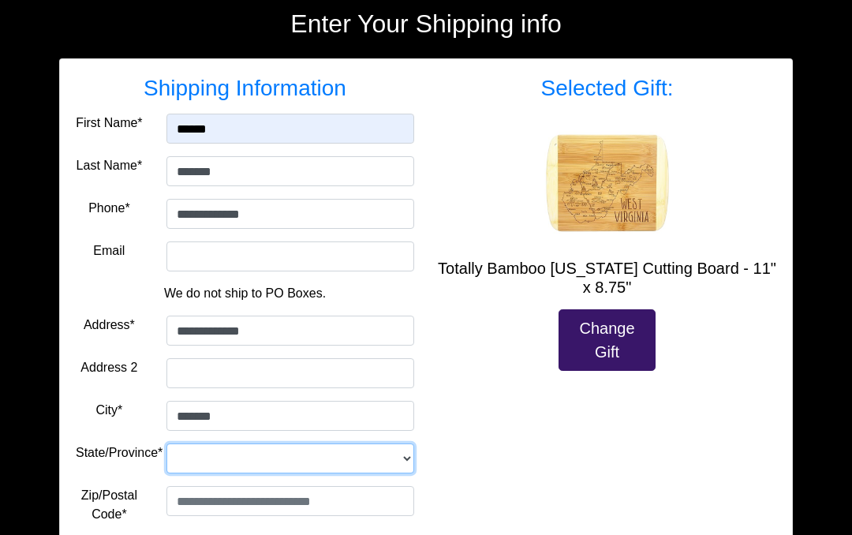
select select "**"
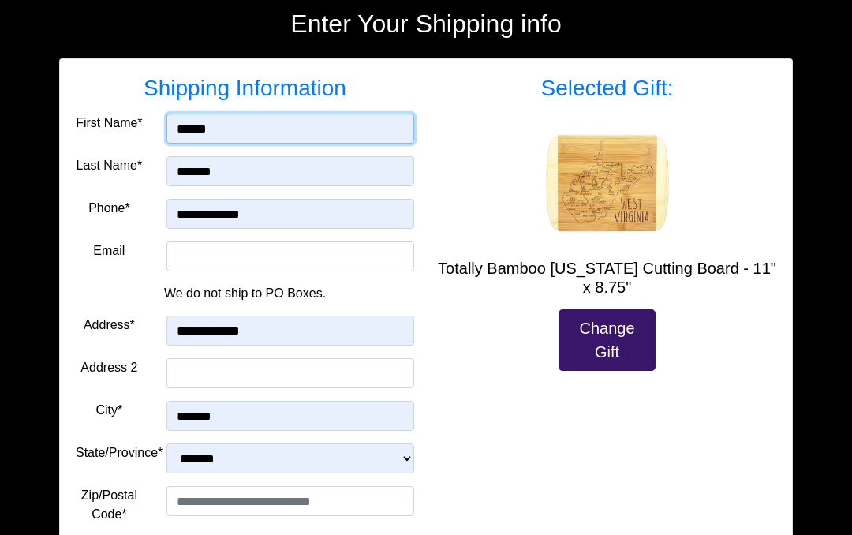
scroll to position [200, 0]
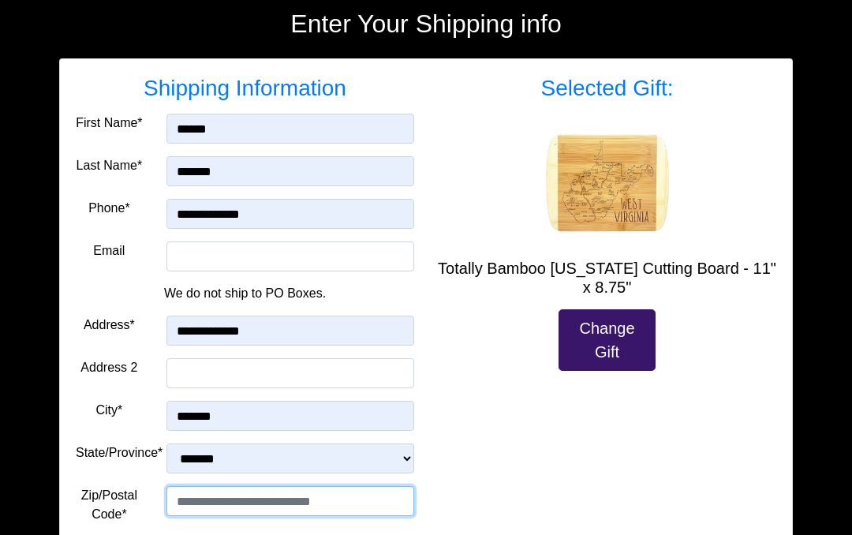
type input "*****"
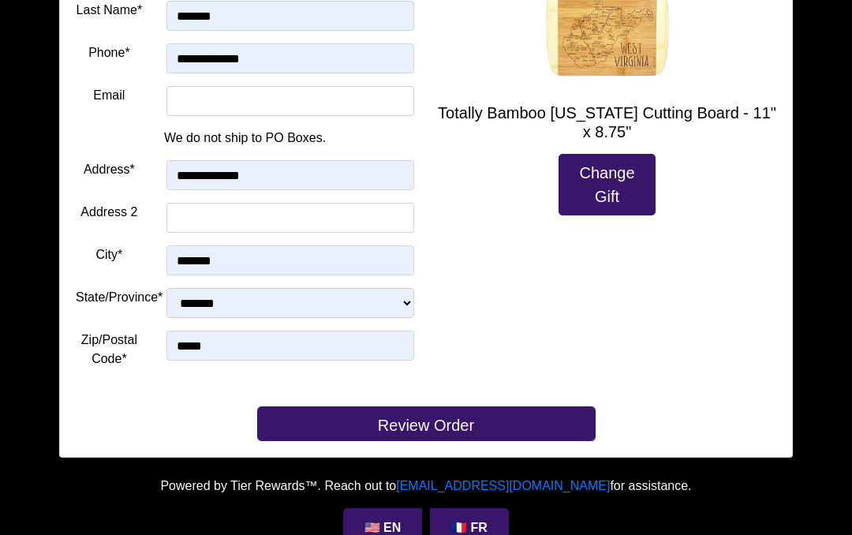
scroll to position [387, 0]
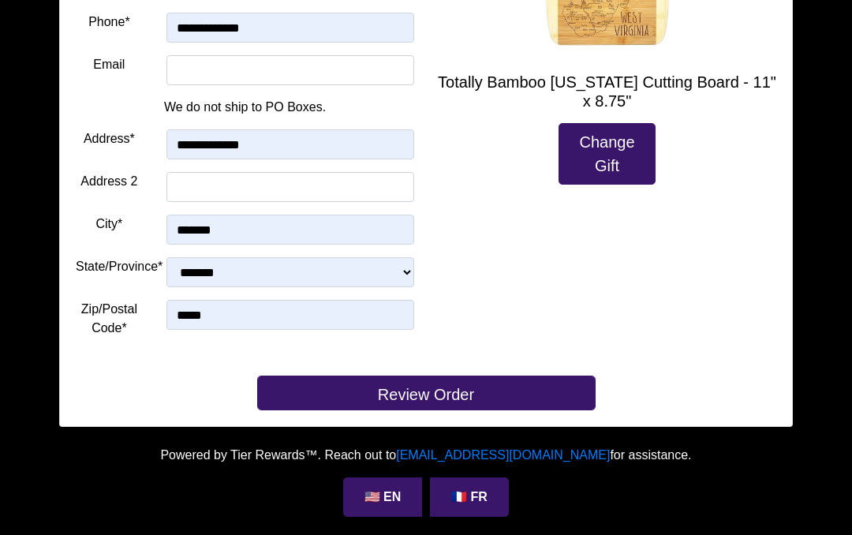
click at [460, 388] on button "Review Order" at bounding box center [426, 393] width 339 height 35
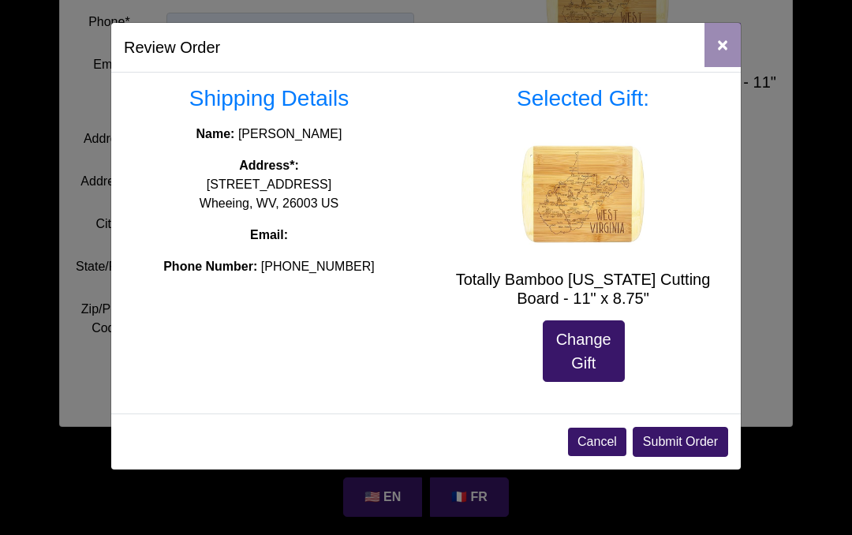
click at [698, 438] on button "Submit Order" at bounding box center [681, 442] width 96 height 30
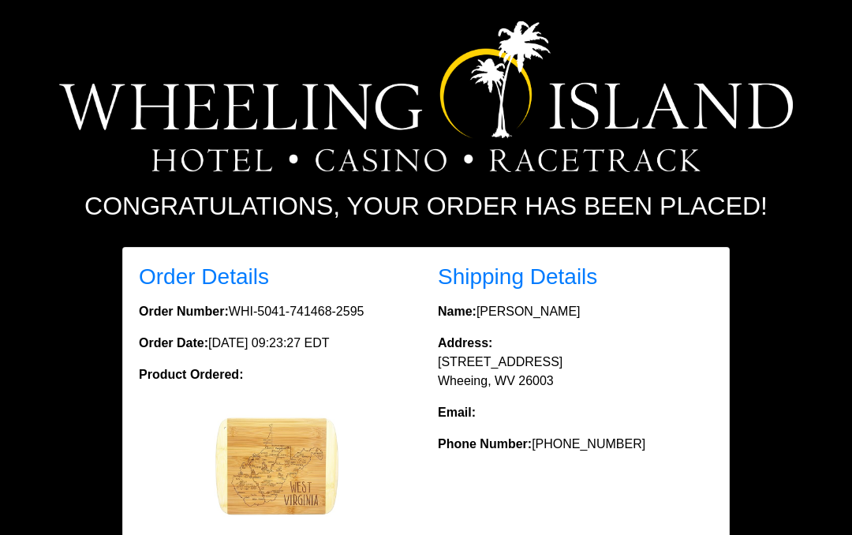
scroll to position [15, 0]
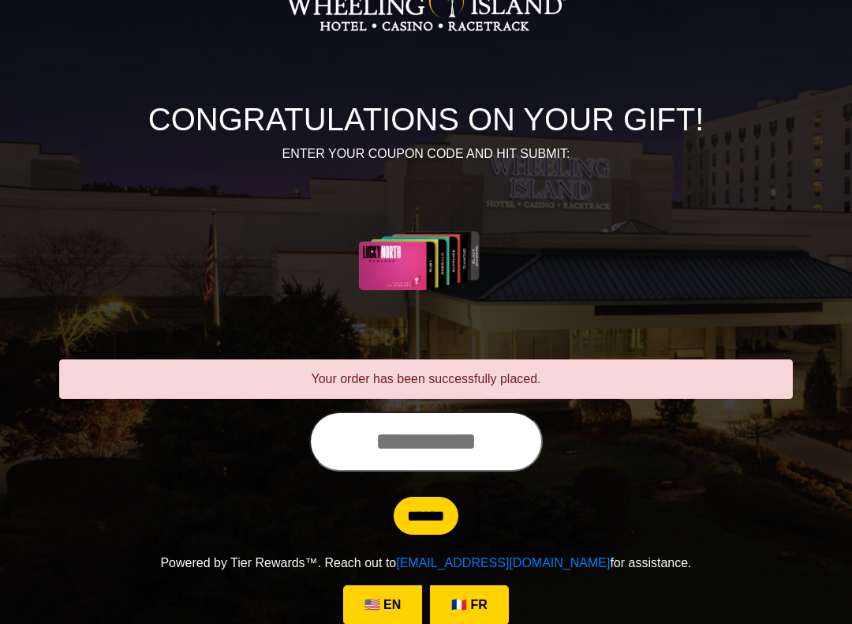
click at [433, 449] on input "text" at bounding box center [426, 441] width 234 height 60
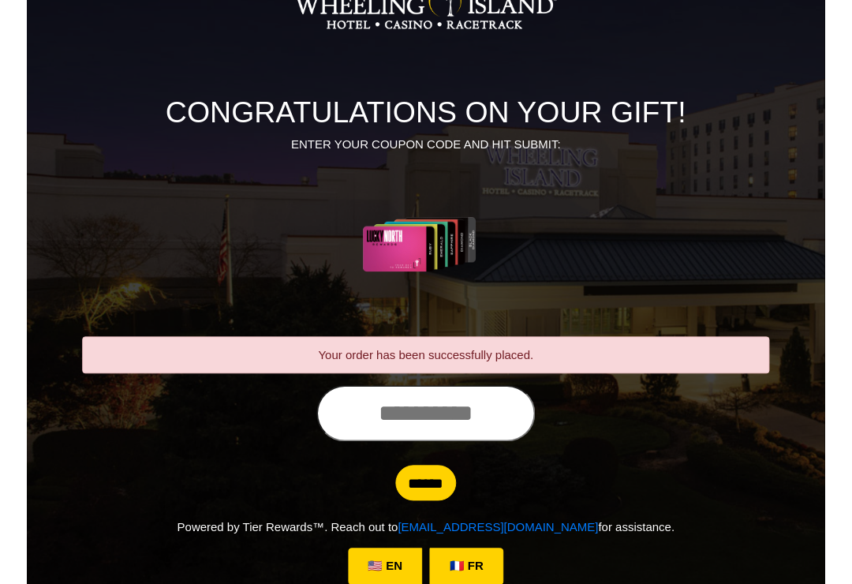
scroll to position [110, 0]
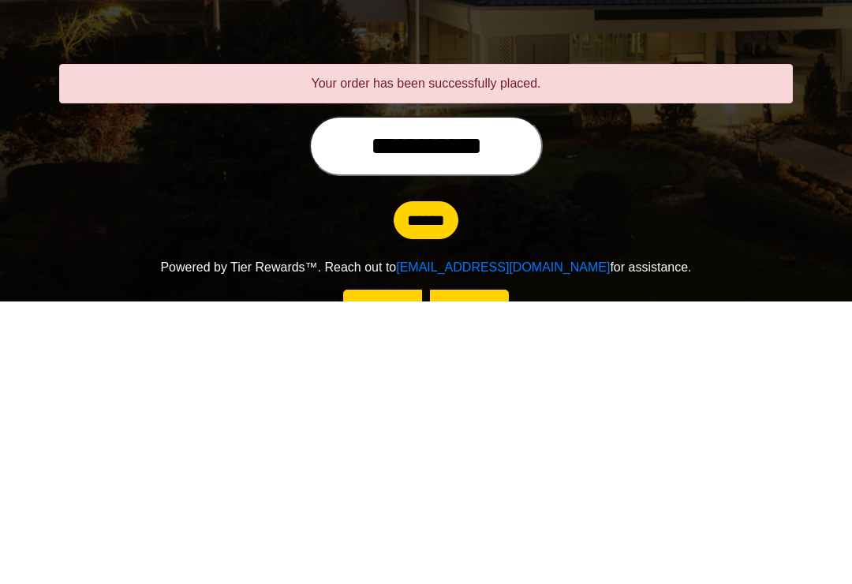
type input "**********"
click at [439, 484] on input "******" at bounding box center [426, 503] width 65 height 38
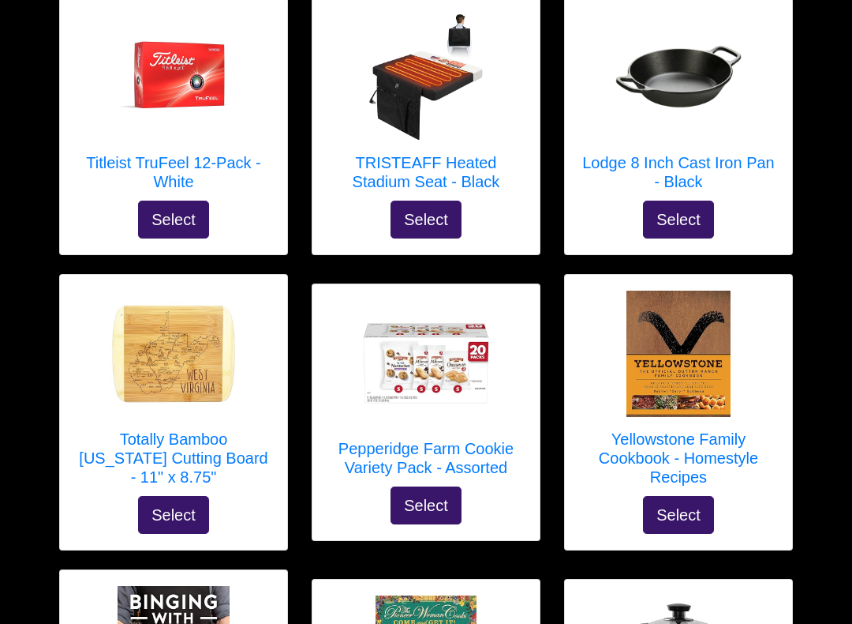
scroll to position [4080, 0]
click at [178, 496] on button "Select" at bounding box center [173, 515] width 71 height 38
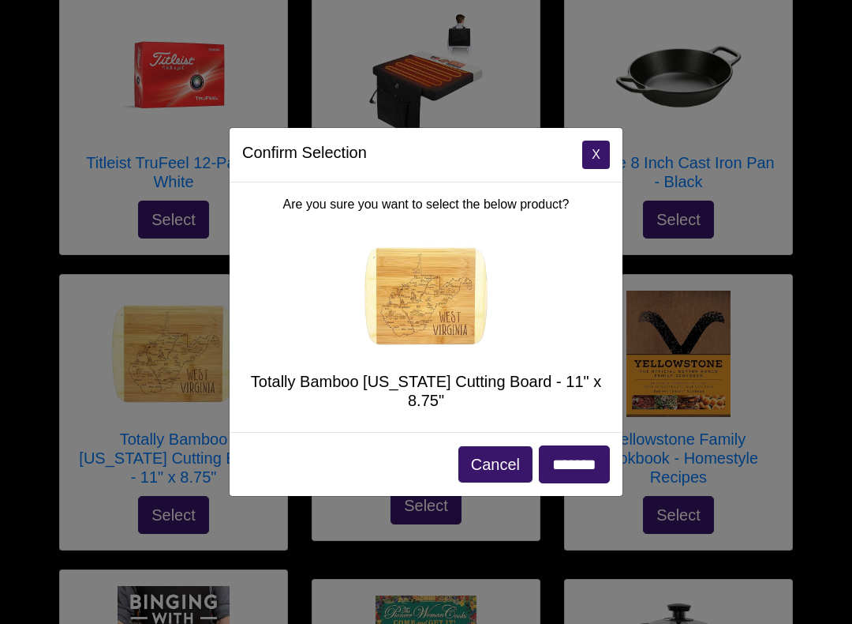
click at [586, 460] on input "*******" at bounding box center [574, 464] width 71 height 38
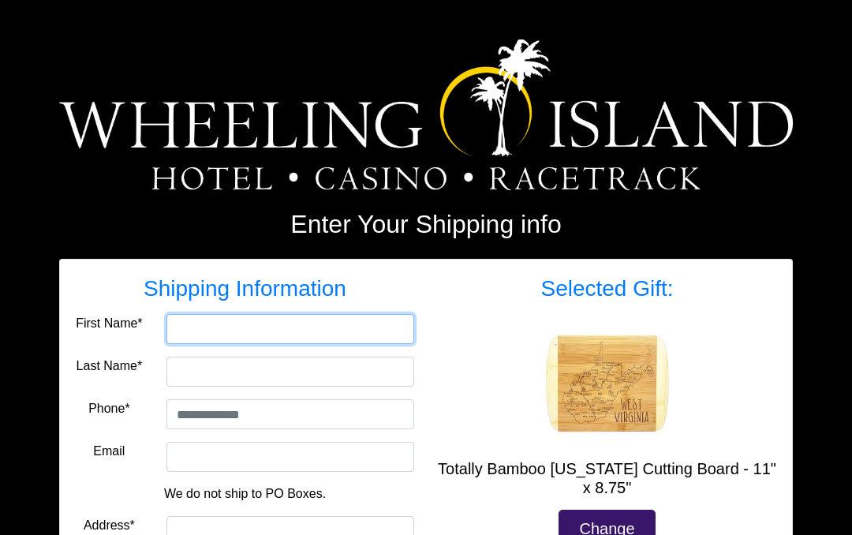
click at [295, 332] on input "First Name*" at bounding box center [291, 329] width 248 height 30
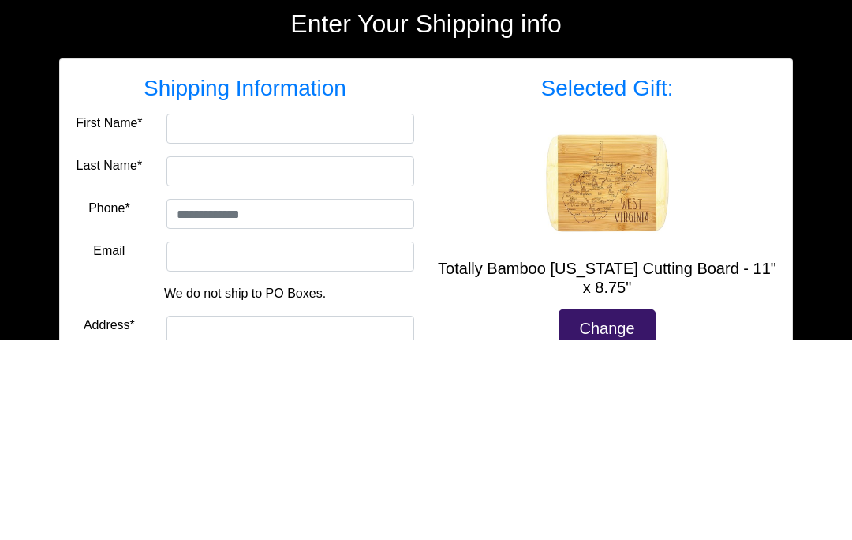
type input "******"
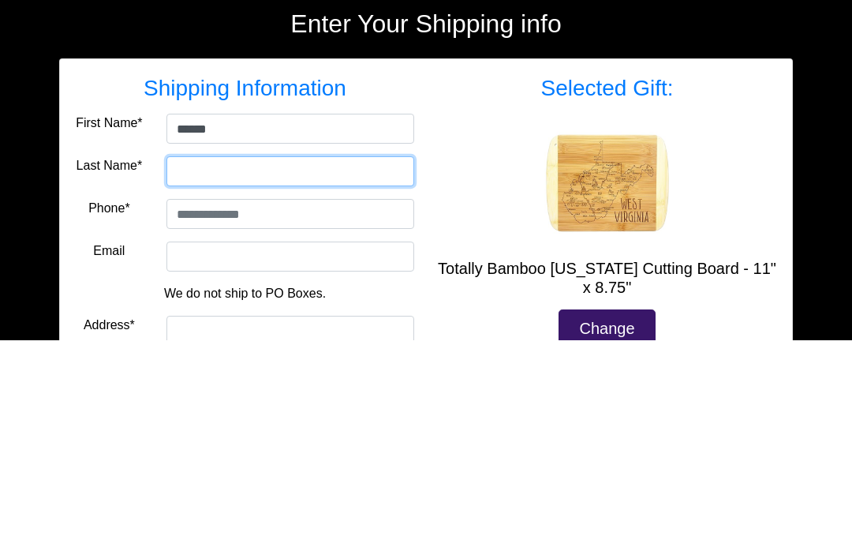
type input "*******"
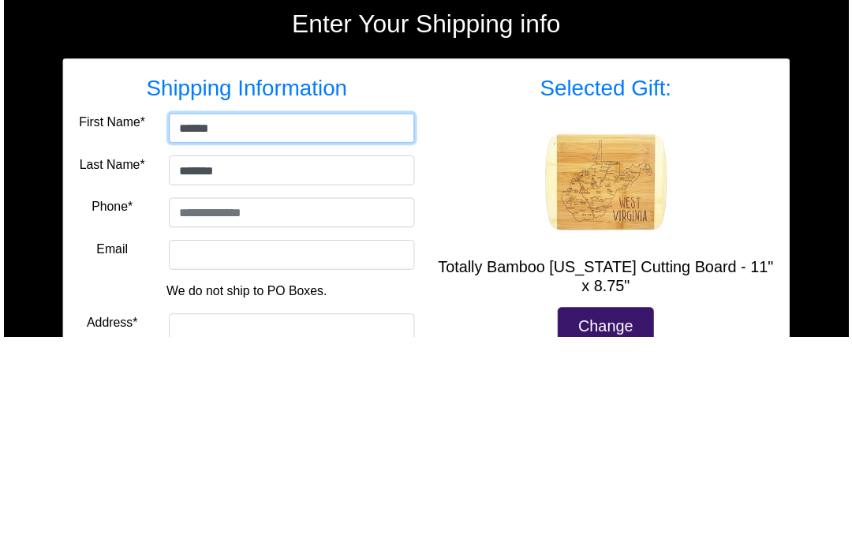
scroll to position [200, 0]
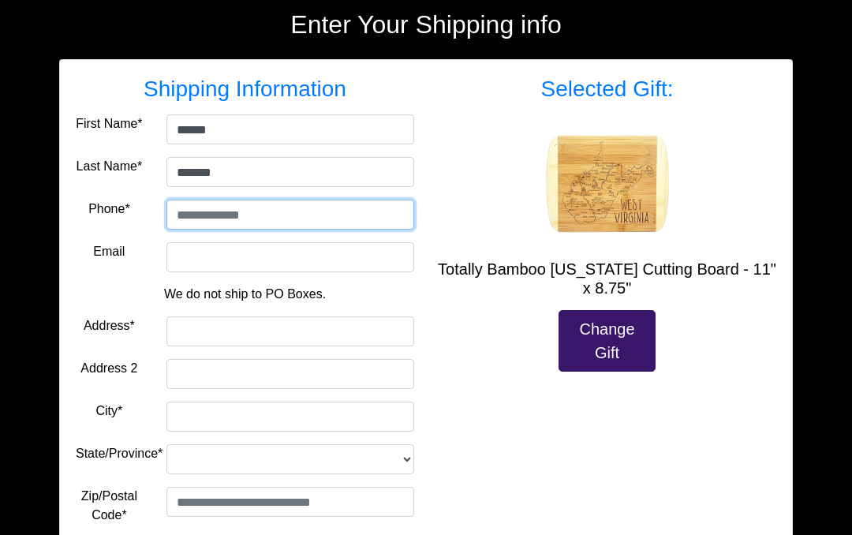
type input "**********"
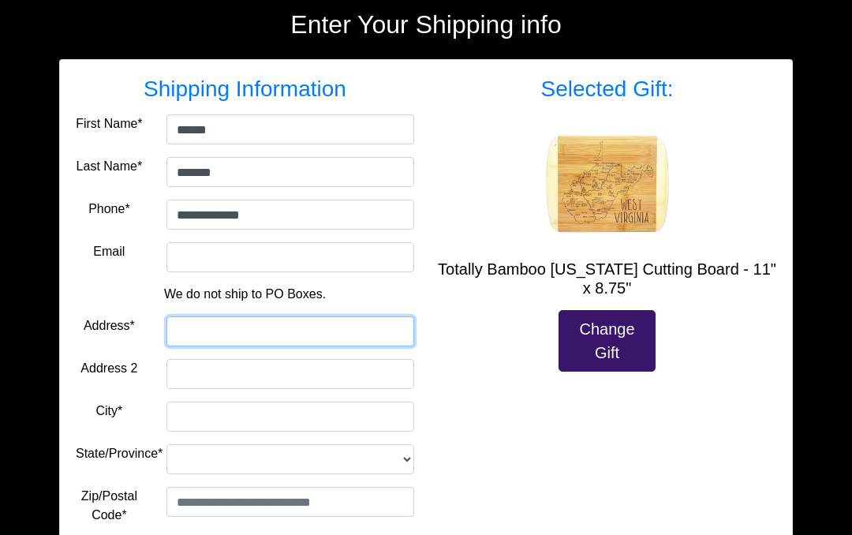
type input "**********"
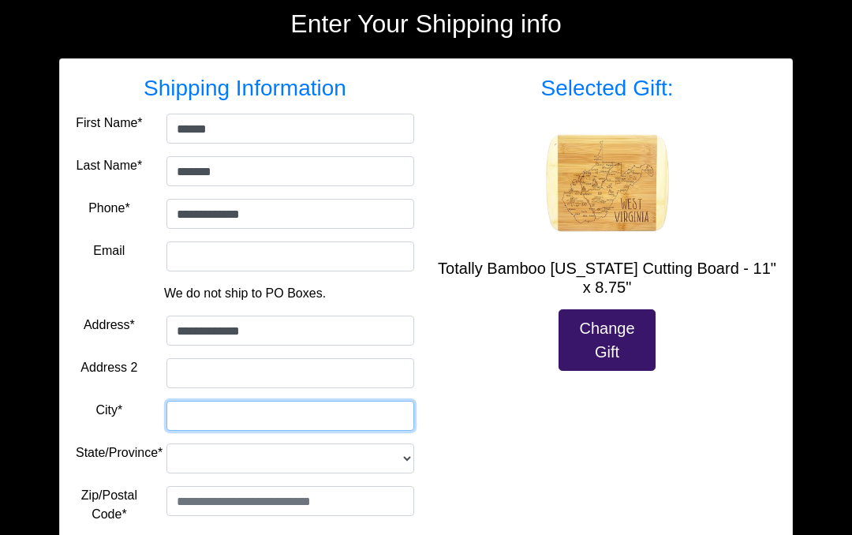
type input "*******"
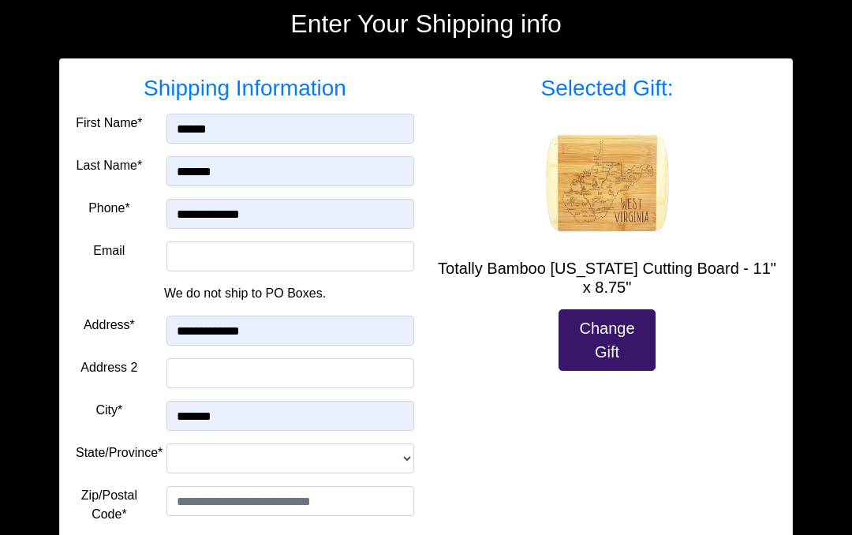
select select "**"
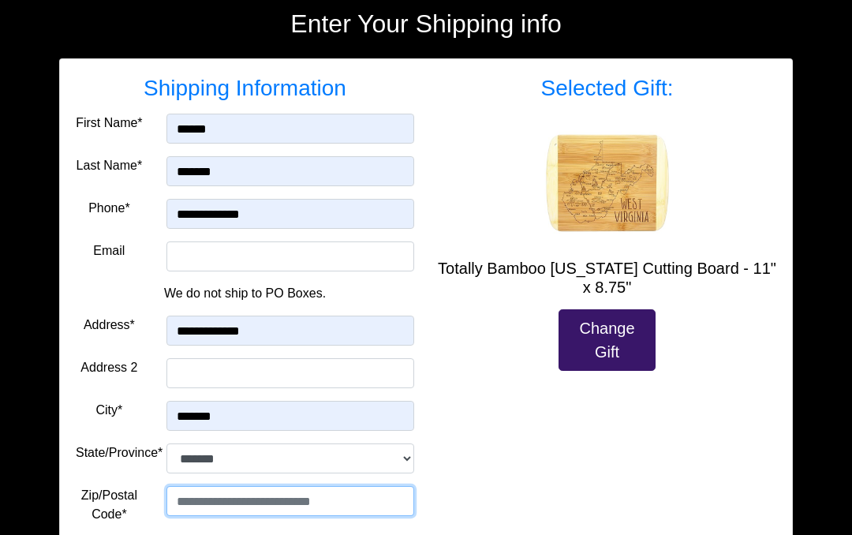
type input "*****"
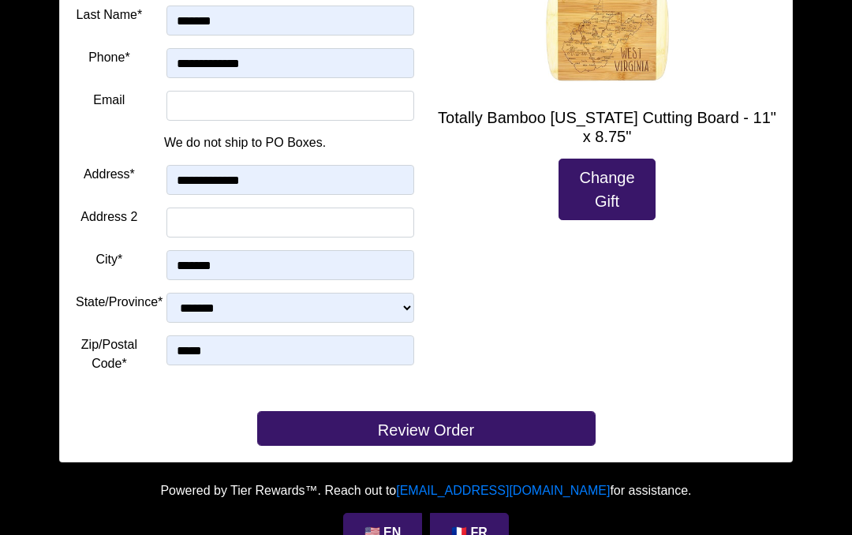
scroll to position [387, 0]
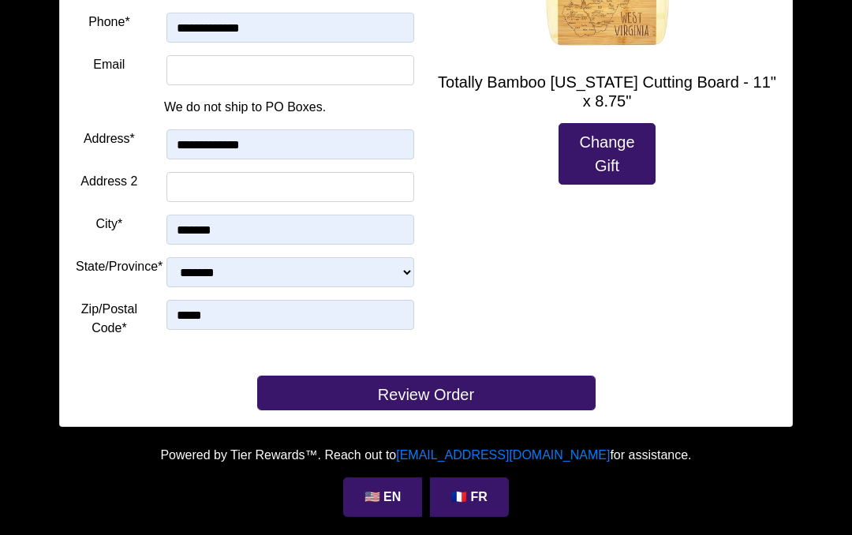
click at [467, 386] on button "Review Order" at bounding box center [426, 393] width 339 height 35
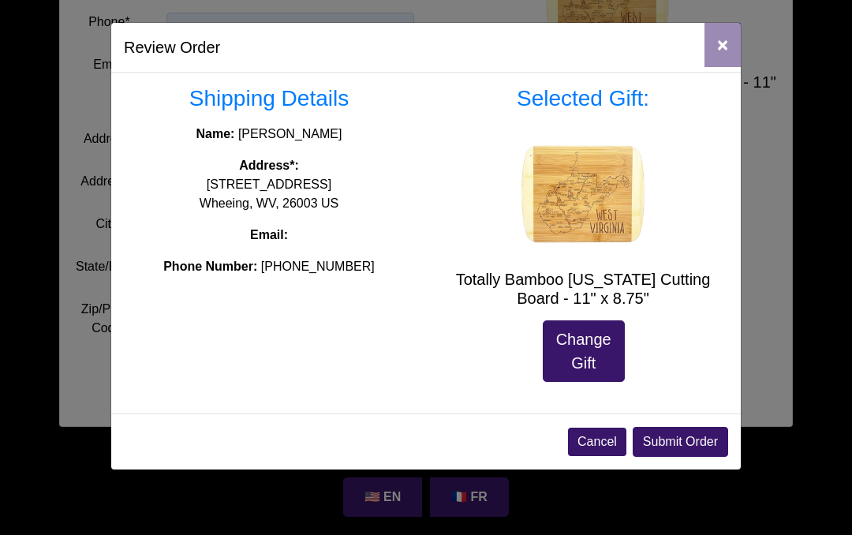
click at [691, 436] on button "Submit Order" at bounding box center [681, 442] width 96 height 30
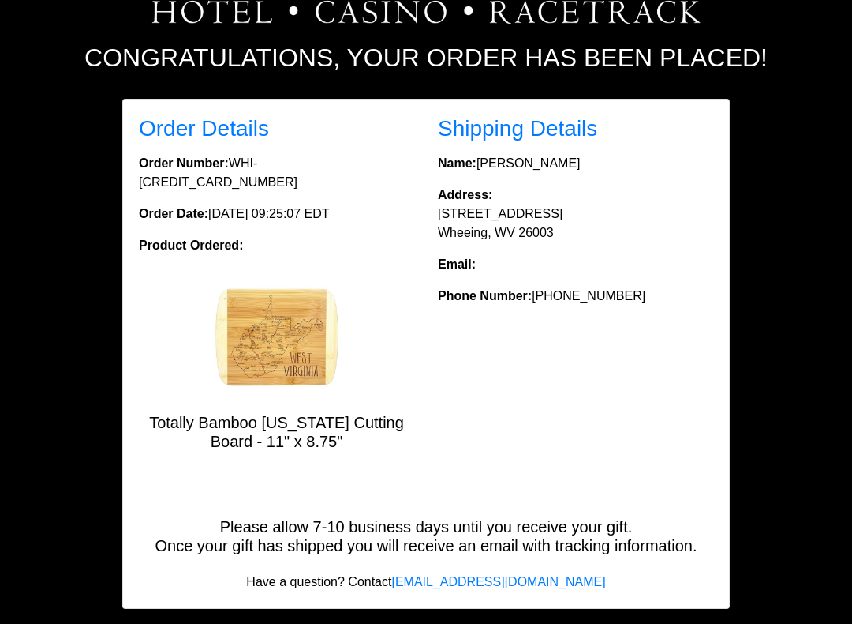
scroll to position [167, 0]
